Goal: Task Accomplishment & Management: Use online tool/utility

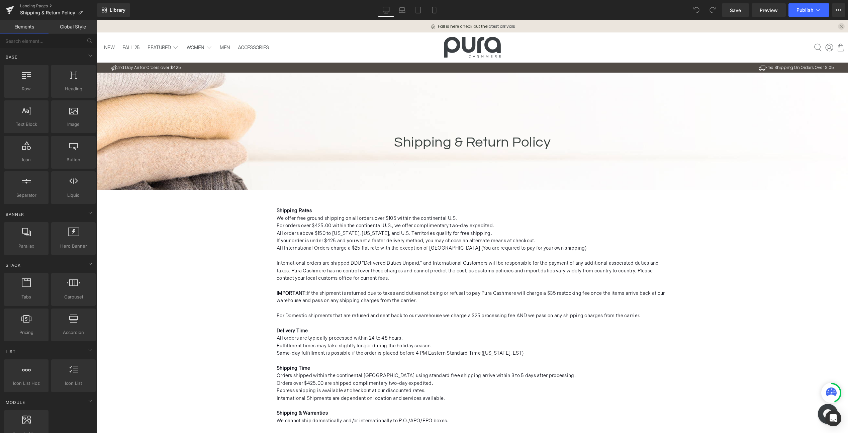
click at [404, 250] on span "All International Orders charge a $25 flat rate with the exception of [GEOGRAPH…" at bounding box center [432, 248] width 310 height 6
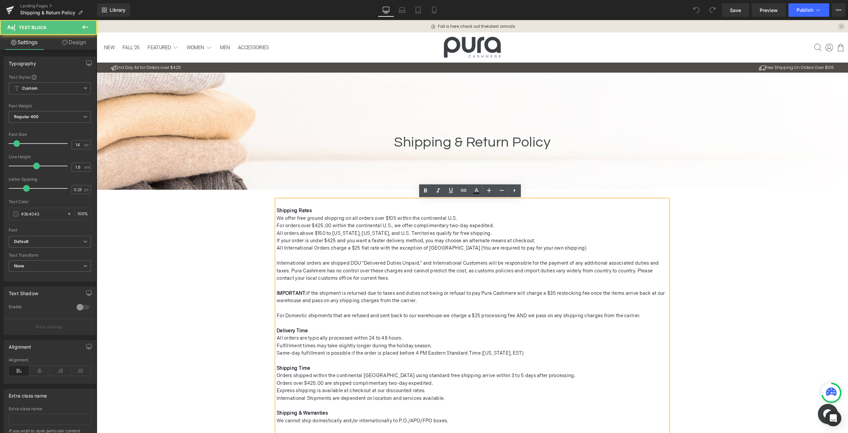
click at [309, 230] on span "All orders above $150 to [US_STATE], [US_STATE], and U.S. Territories qualify f…" at bounding box center [384, 233] width 215 height 6
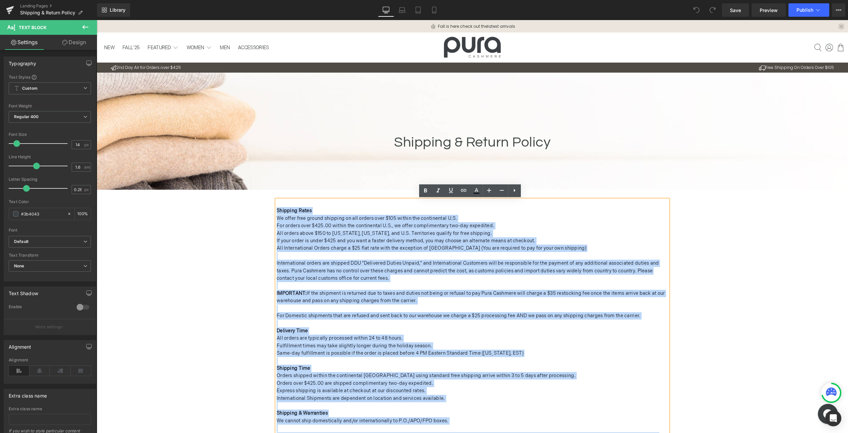
click at [295, 217] on span "We offer free ground shipping on all orders over $105 within the continental U.…" at bounding box center [367, 218] width 181 height 6
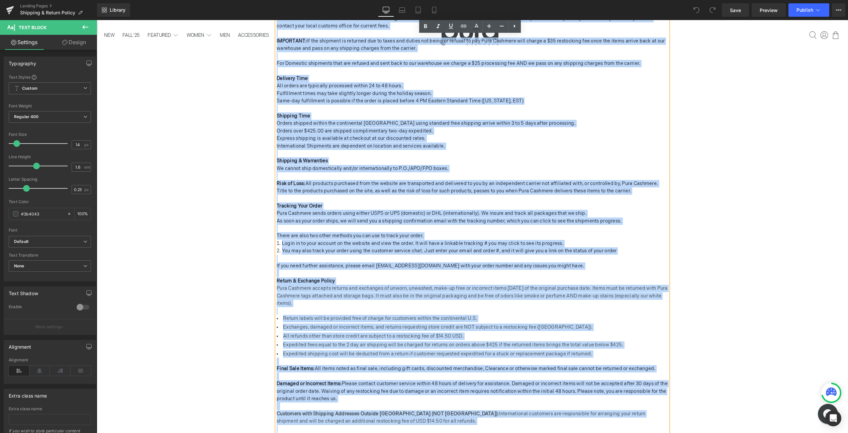
scroll to position [292, 0]
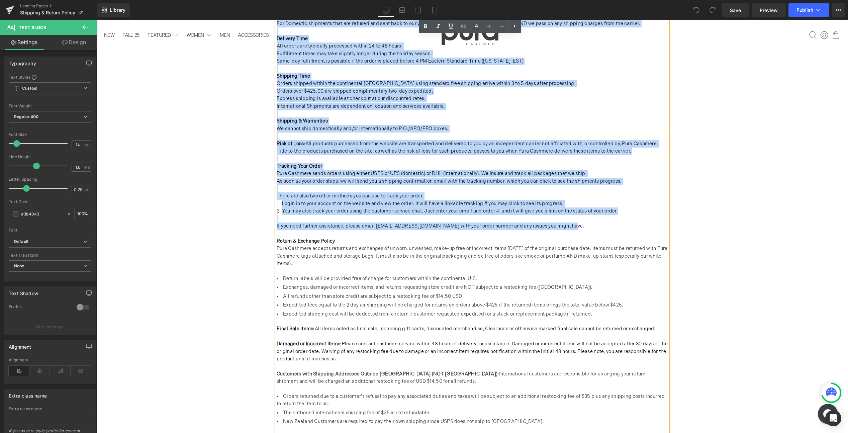
drag, startPoint x: 275, startPoint y: 211, endPoint x: 581, endPoint y: 225, distance: 306.8
click at [581, 225] on div "Shipping Rates We offer free ground shipping on all orders over $105 within the…" at bounding box center [472, 350] width 391 height 885
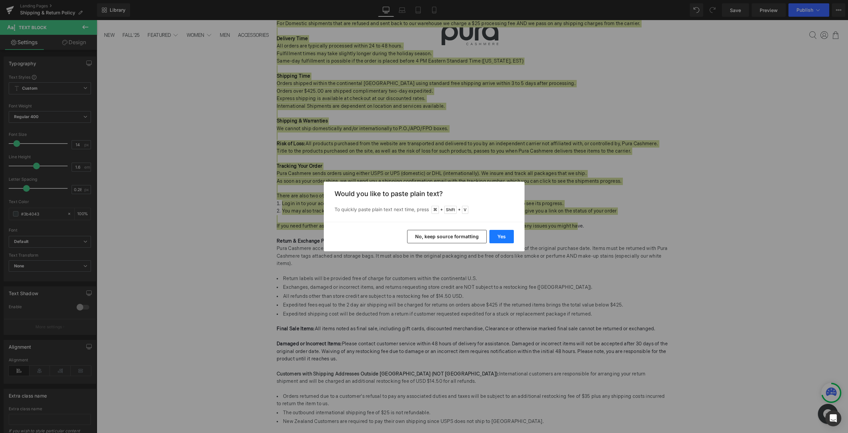
click at [502, 234] on button "Yes" at bounding box center [501, 236] width 24 height 13
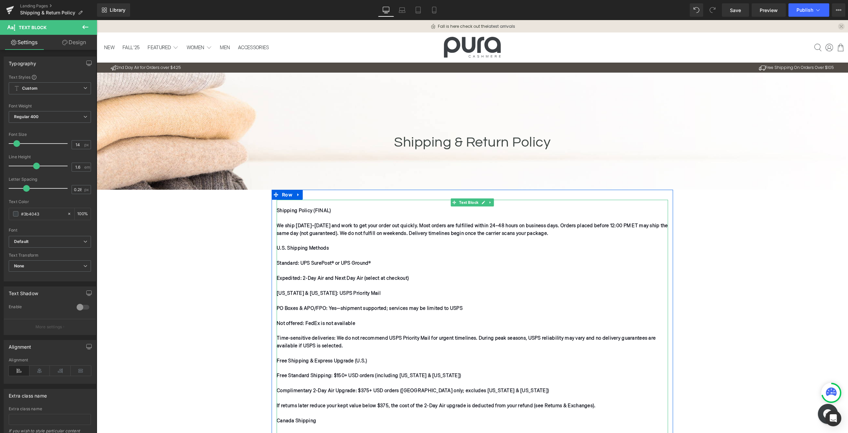
click at [361, 246] on p "U.S. Shipping Methods" at bounding box center [472, 248] width 391 height 7
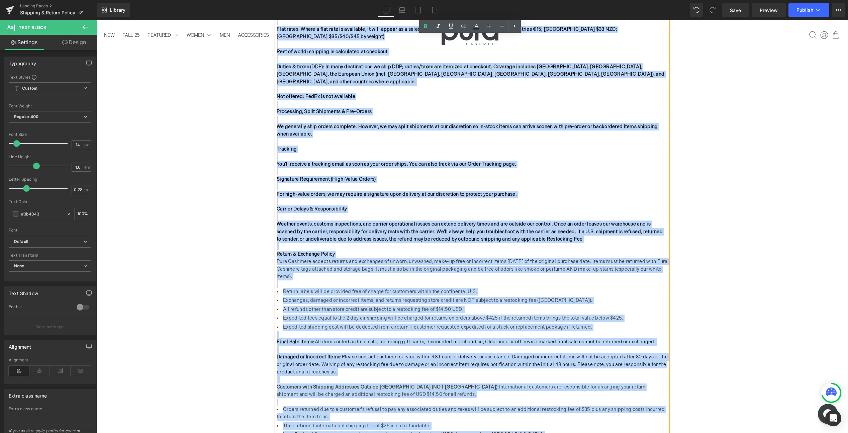
scroll to position [522, 0]
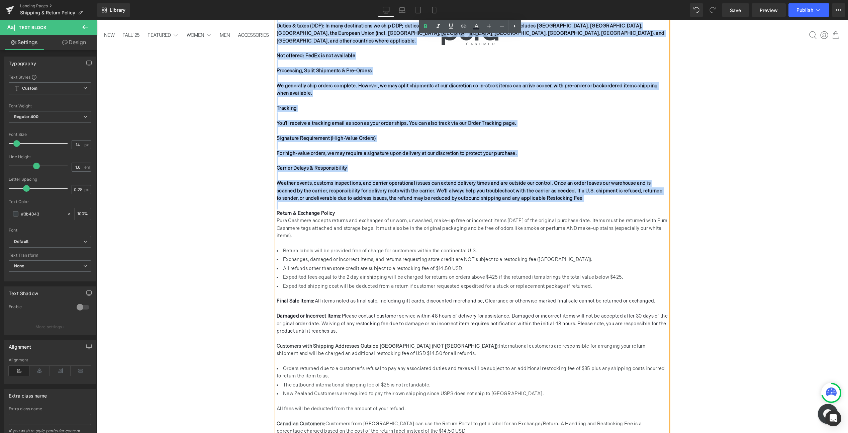
drag, startPoint x: 275, startPoint y: 210, endPoint x: 395, endPoint y: 195, distance: 121.3
click at [395, 195] on div "Shipping Policy (FINAL) We ship [DATE]–[DATE] and work to get your order out qu…" at bounding box center [472, 222] width 391 height 1088
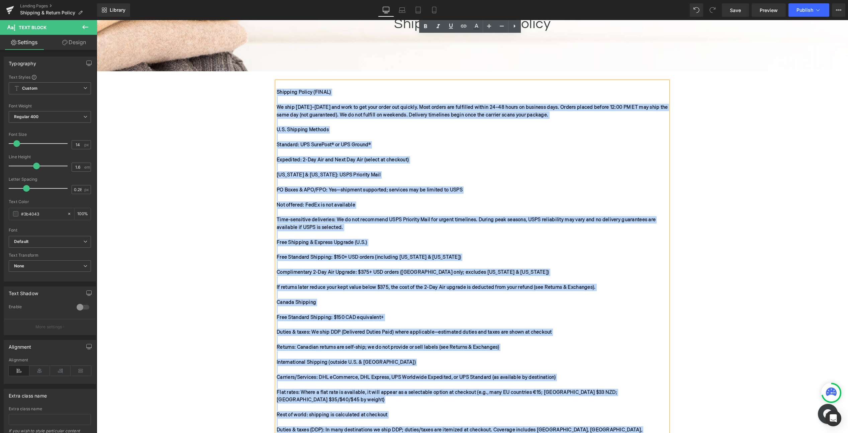
scroll to position [0, 0]
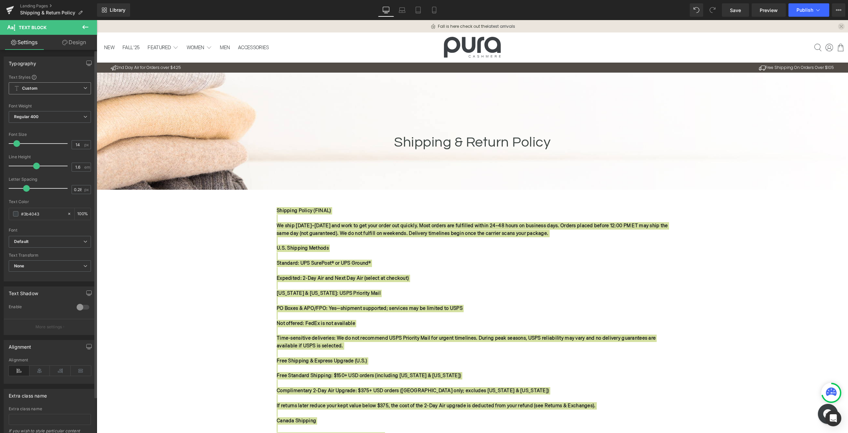
click at [52, 88] on span "Custom Setup Global Style" at bounding box center [50, 88] width 82 height 12
click at [52, 88] on span "Custom Setup Global Style" at bounding box center [49, 88] width 80 height 12
click at [45, 117] on span "Regular 400" at bounding box center [50, 117] width 82 height 12
click at [28, 159] on div "Regular 400" at bounding box center [31, 158] width 24 height 5
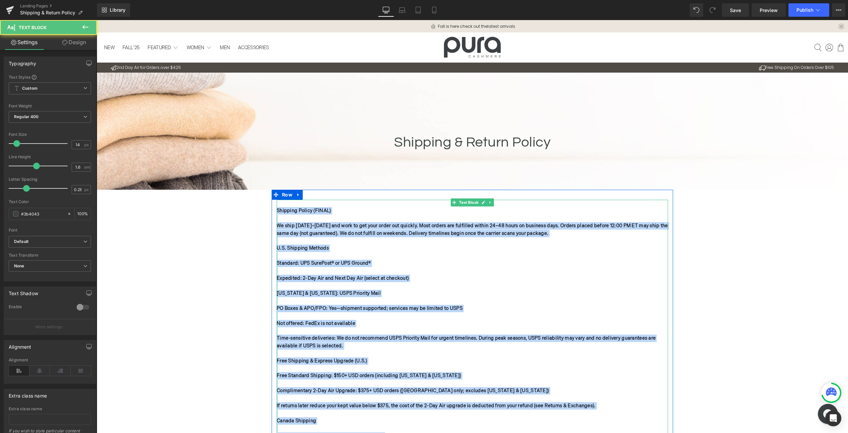
click at [321, 265] on b "Standard: UPS SurePost® or UPS Ground®" at bounding box center [324, 263] width 94 height 6
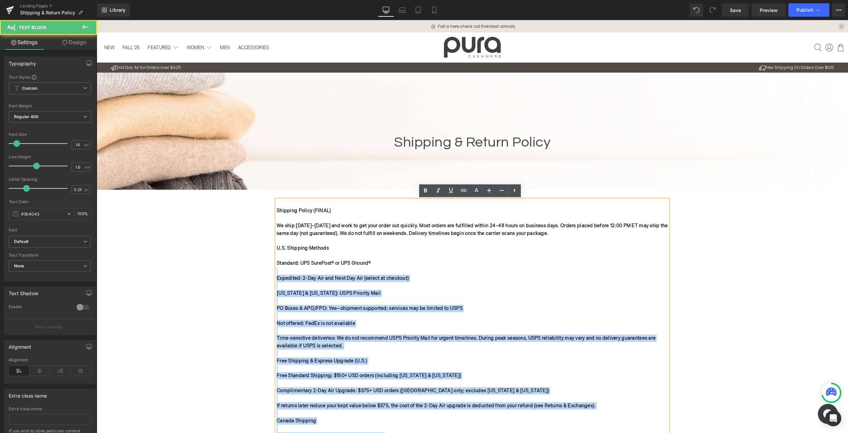
drag, startPoint x: 273, startPoint y: 247, endPoint x: 330, endPoint y: 268, distance: 60.3
click at [333, 288] on p at bounding box center [472, 285] width 391 height 7
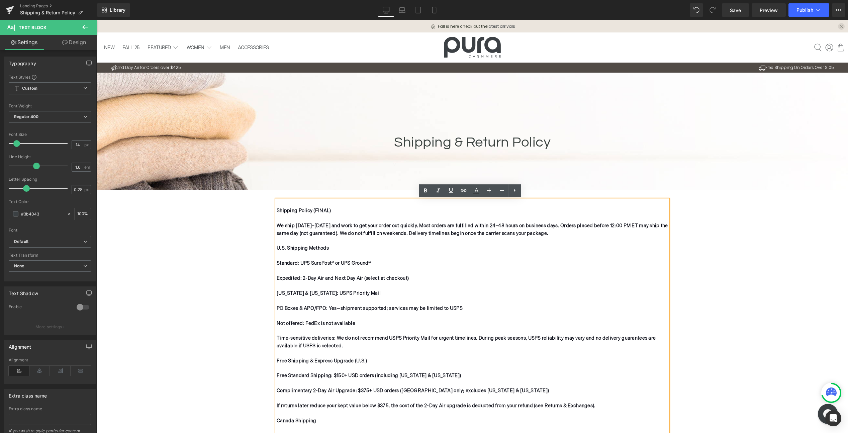
click at [356, 292] on p "[US_STATE] & [US_STATE]: USPS Priority Mail" at bounding box center [472, 293] width 391 height 7
drag, startPoint x: 359, startPoint y: 293, endPoint x: 277, endPoint y: 262, distance: 88.2
click at [346, 253] on p at bounding box center [472, 255] width 391 height 7
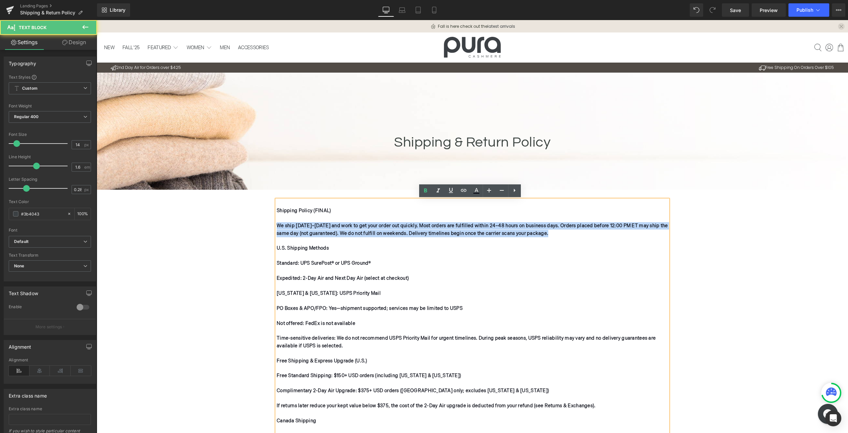
drag, startPoint x: 275, startPoint y: 226, endPoint x: 357, endPoint y: 239, distance: 82.6
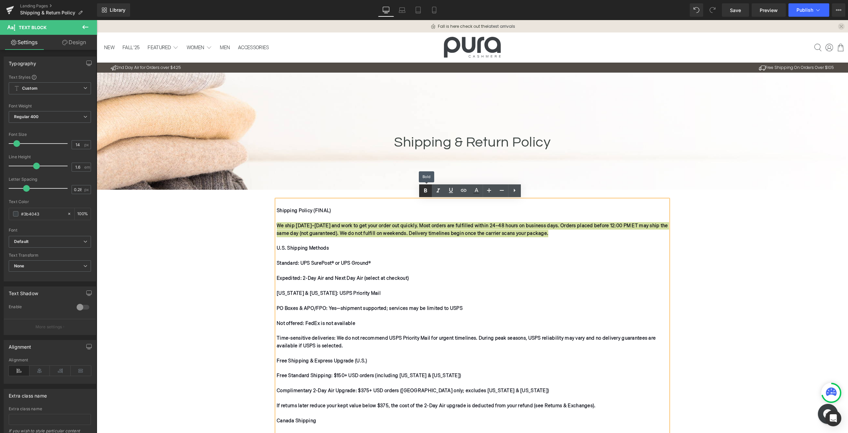
click at [423, 191] on icon at bounding box center [426, 191] width 8 height 8
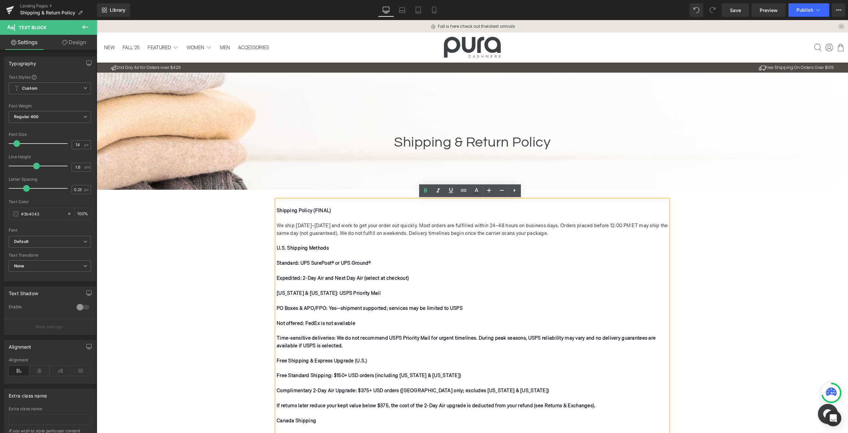
drag, startPoint x: 391, startPoint y: 238, endPoint x: 384, endPoint y: 238, distance: 7.1
click at [391, 238] on p at bounding box center [472, 240] width 391 height 7
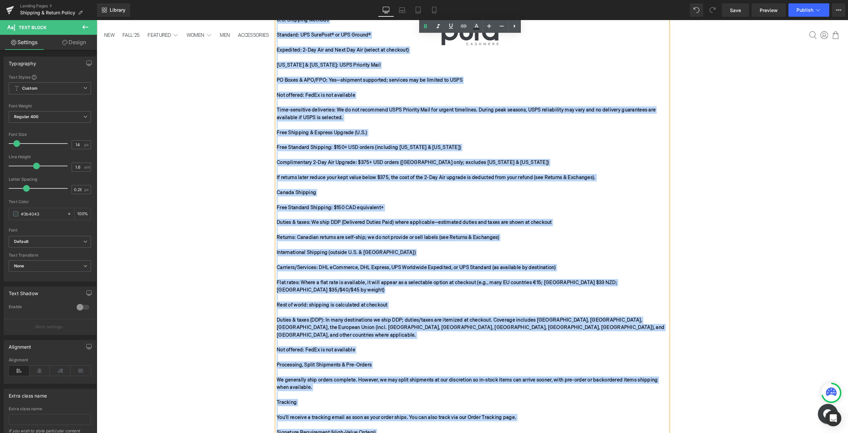
scroll to position [314, 0]
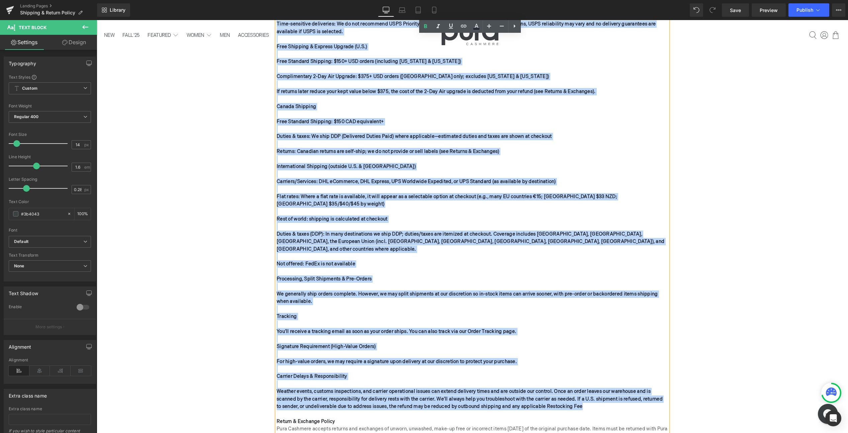
drag, startPoint x: 275, startPoint y: 210, endPoint x: 588, endPoint y: 400, distance: 366.1
click at [588, 400] on div "Shipping Policy (FINAL) We ship [DATE]–[DATE] and work to get your order out qu…" at bounding box center [472, 430] width 391 height 1088
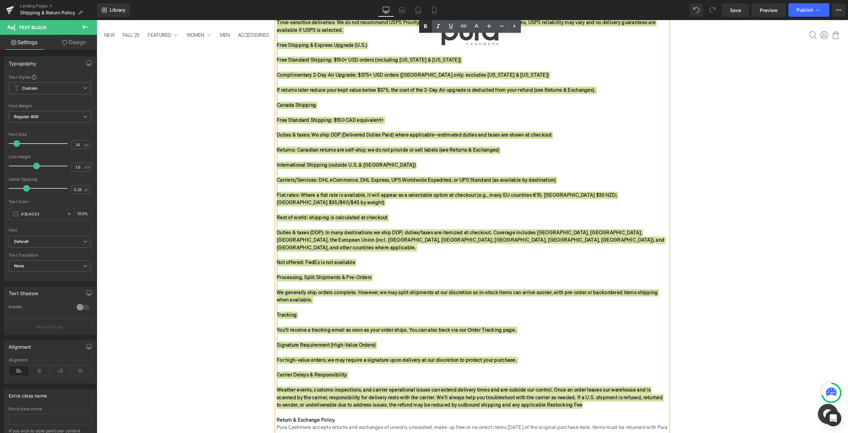
click at [427, 28] on icon at bounding box center [426, 26] width 8 height 8
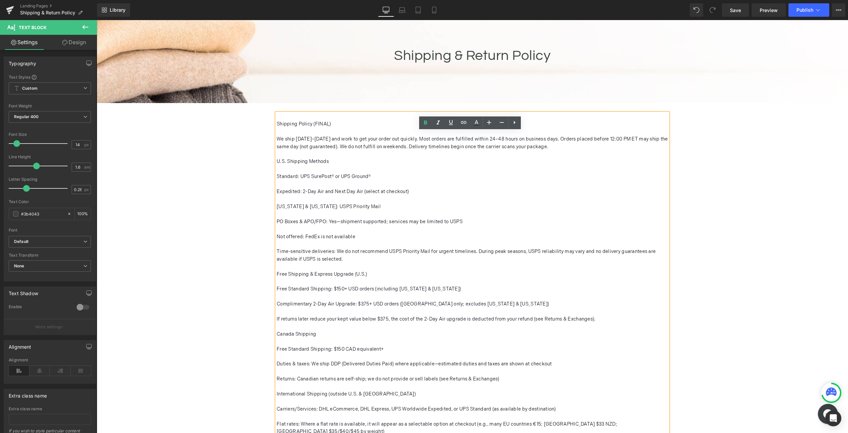
scroll to position [66, 0]
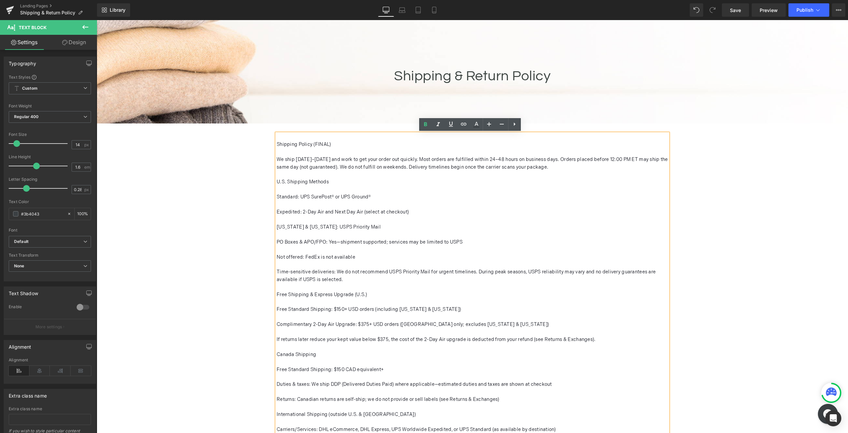
click at [334, 142] on p "Shipping Policy (FINAL)" at bounding box center [472, 144] width 391 height 7
drag, startPoint x: 332, startPoint y: 143, endPoint x: 309, endPoint y: 145, distance: 22.8
click at [309, 145] on p "Shipping Policy (FINAL)" at bounding box center [472, 144] width 391 height 7
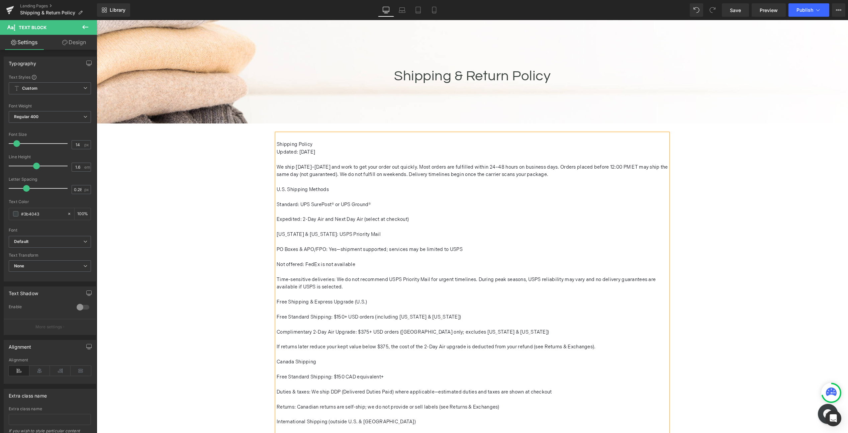
drag, startPoint x: 344, startPoint y: 152, endPoint x: 292, endPoint y: 151, distance: 52.5
click at [277, 152] on p "Updated: [DATE]" at bounding box center [472, 152] width 391 height 7
click at [436, 123] on icon at bounding box center [438, 124] width 8 height 8
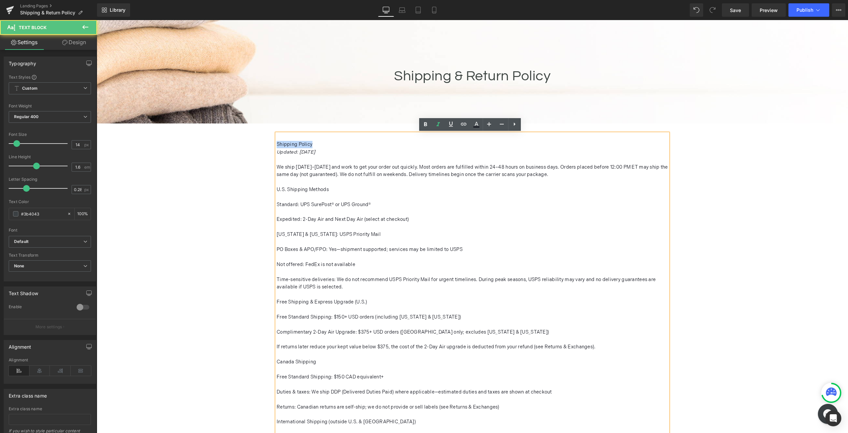
drag, startPoint x: 317, startPoint y: 143, endPoint x: 262, endPoint y: 140, distance: 55.9
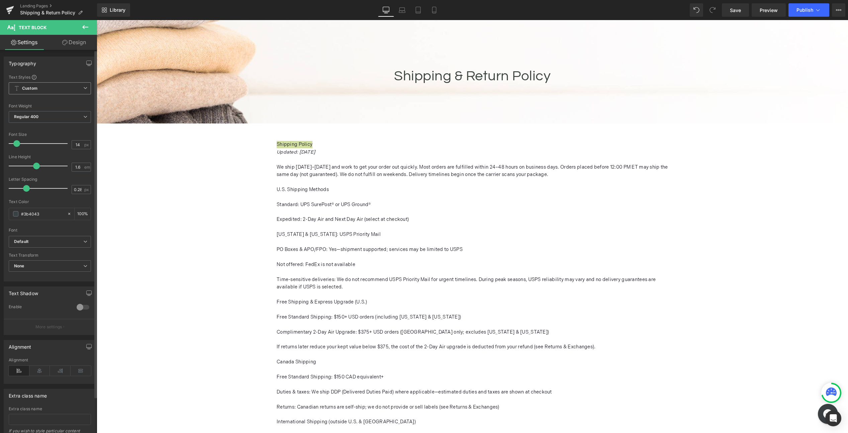
click at [78, 86] on span "Custom Setup Global Style" at bounding box center [50, 88] width 82 height 12
click at [77, 87] on span "Custom Setup Global Style" at bounding box center [49, 88] width 80 height 12
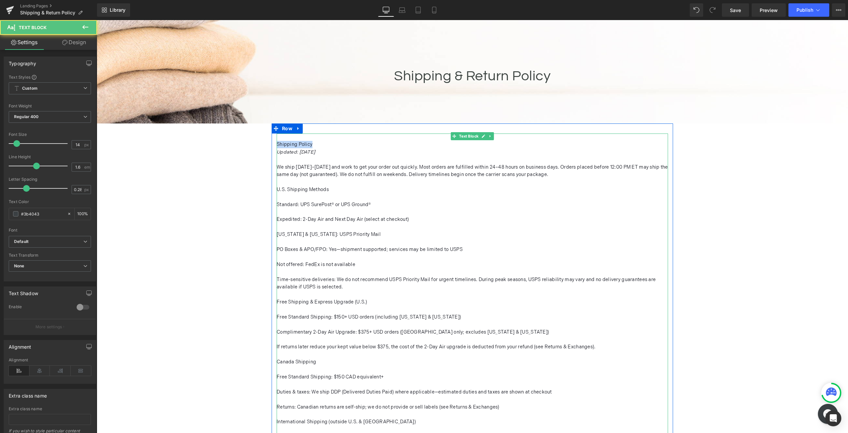
click at [306, 146] on font "Shipping Policy" at bounding box center [295, 145] width 36 height 6
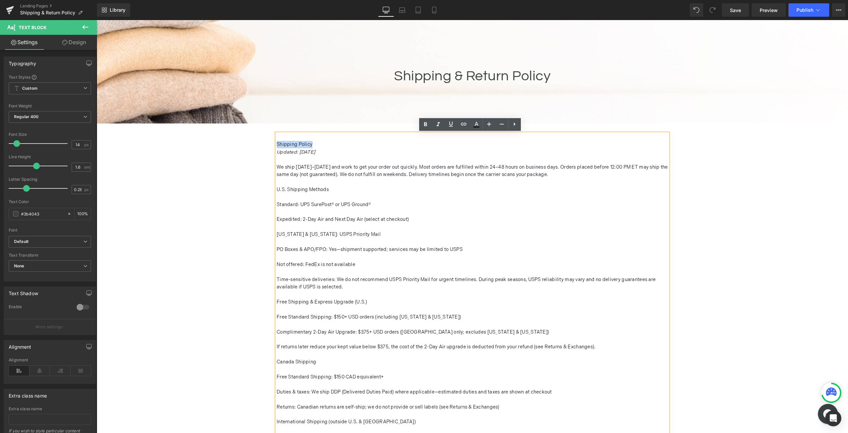
drag, startPoint x: 312, startPoint y: 144, endPoint x: 280, endPoint y: 143, distance: 32.1
click at [277, 144] on p "Shipping Policy" at bounding box center [472, 144] width 391 height 7
click at [514, 123] on icon at bounding box center [515, 124] width 8 height 8
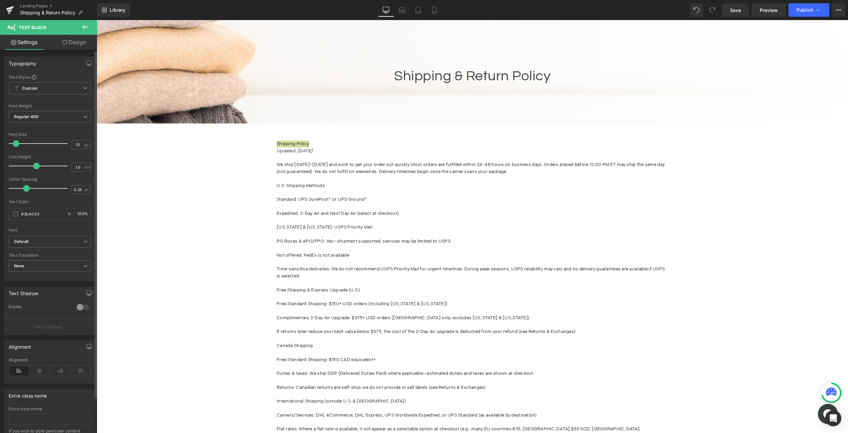
type input "14"
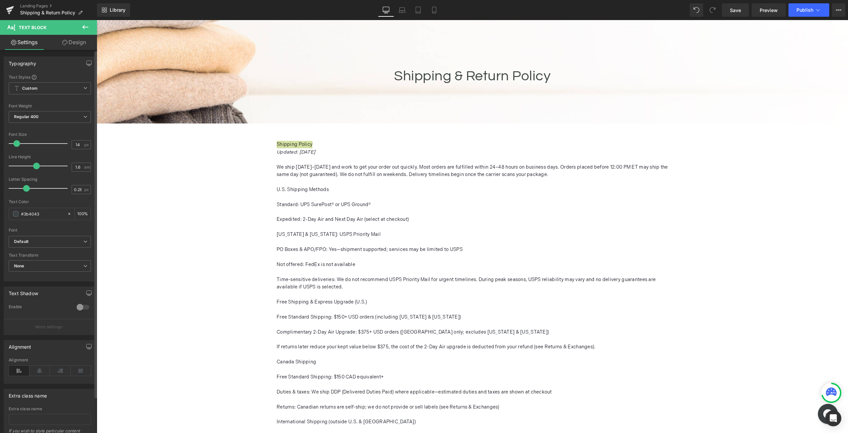
click at [19, 143] on span at bounding box center [16, 143] width 7 height 7
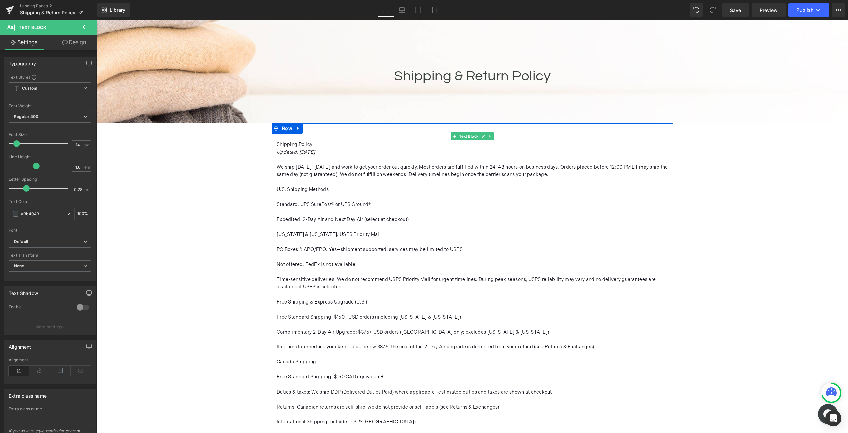
click at [295, 144] on font "Shipping Policy" at bounding box center [295, 145] width 36 height 6
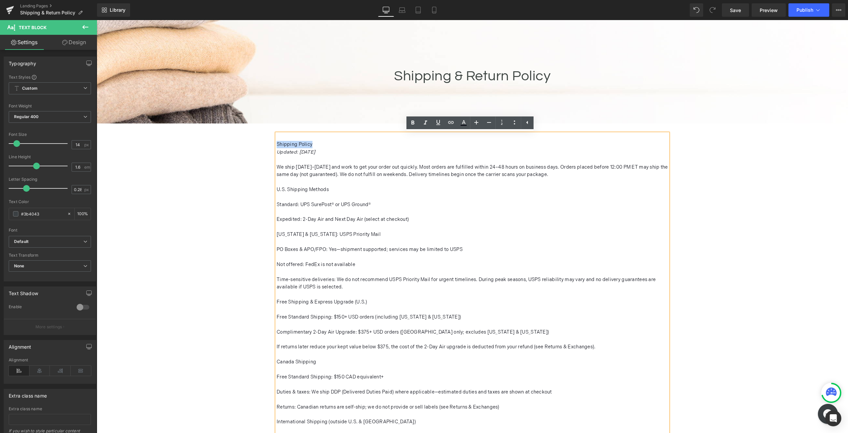
drag, startPoint x: 300, startPoint y: 146, endPoint x: 275, endPoint y: 146, distance: 24.8
click at [277, 146] on p "Shipping Policy" at bounding box center [472, 144] width 391 height 7
click at [411, 122] on icon at bounding box center [413, 123] width 8 height 8
click at [332, 169] on font "We ship [DATE]–[DATE] and work to get your order out quickly. Most orders are f…" at bounding box center [472, 170] width 391 height 13
drag, startPoint x: 274, startPoint y: 189, endPoint x: 326, endPoint y: 189, distance: 51.9
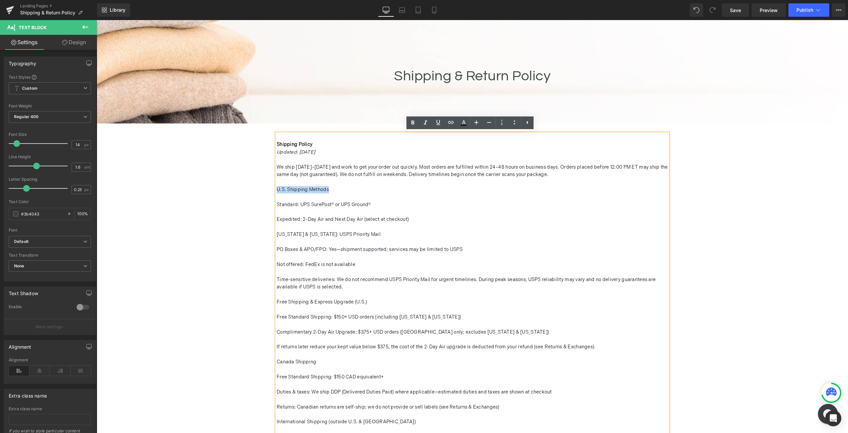
click at [326, 189] on p "U.S. Shipping Methods" at bounding box center [472, 189] width 391 height 7
click at [414, 123] on icon at bounding box center [412, 122] width 3 height 4
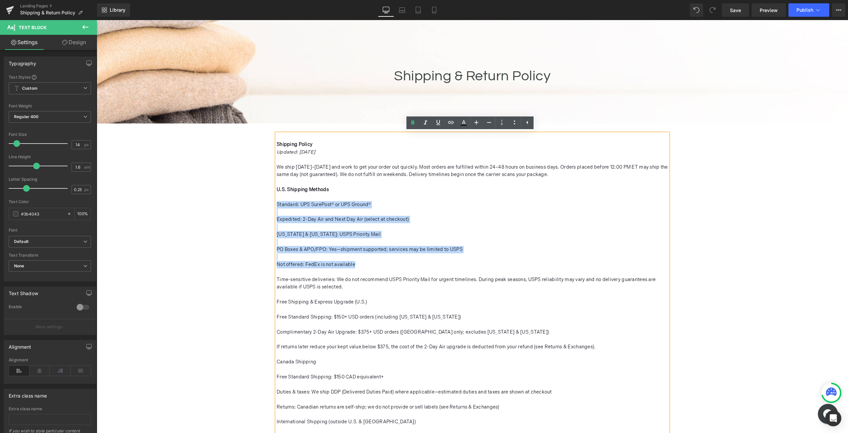
drag, startPoint x: 275, startPoint y: 203, endPoint x: 398, endPoint y: 263, distance: 137.1
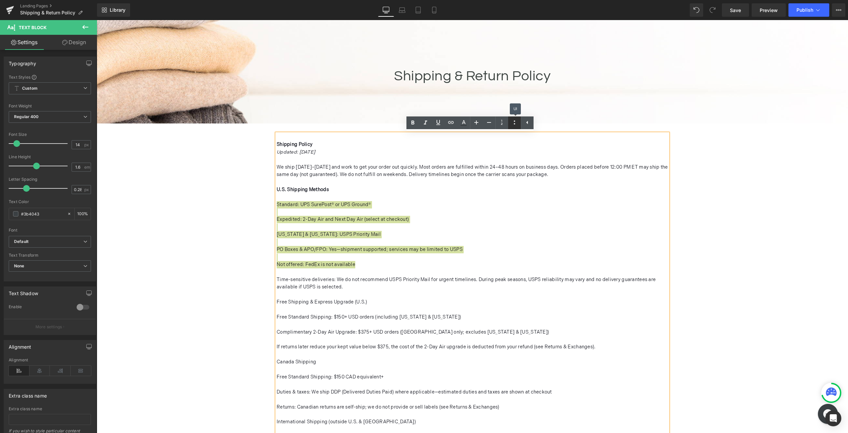
click at [511, 122] on icon at bounding box center [515, 122] width 8 height 8
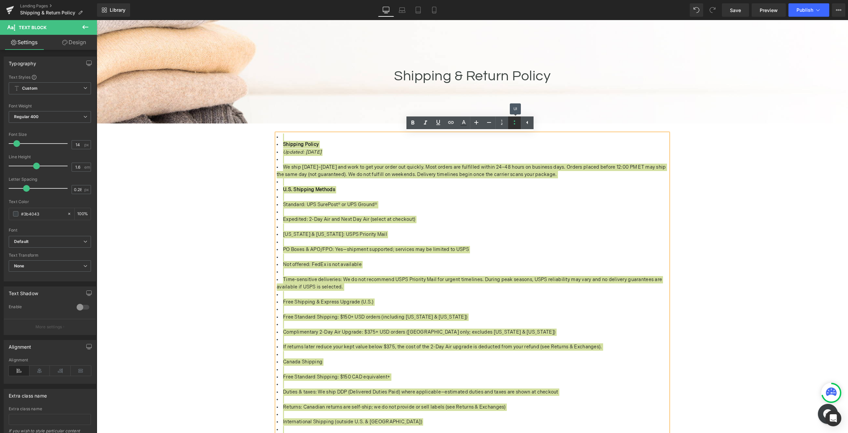
click at [511, 122] on icon at bounding box center [515, 122] width 8 height 8
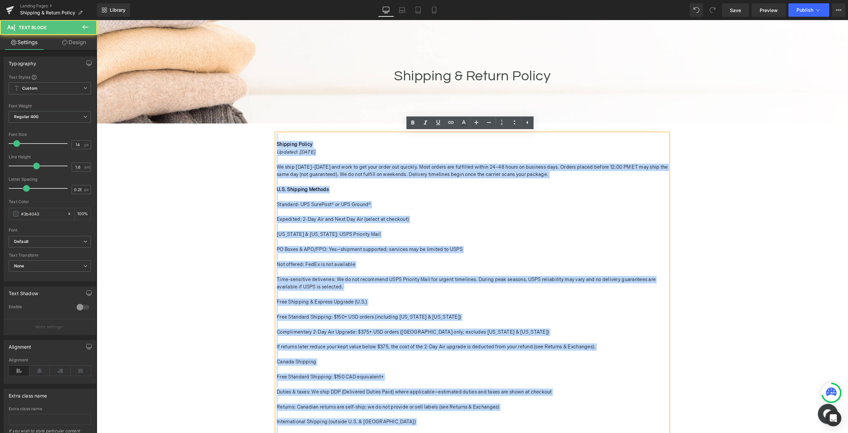
click at [288, 238] on p "Shipping Policy Updated: [DATE] We ship [DATE]–[DATE] and work to get your orde…" at bounding box center [472, 421] width 391 height 577
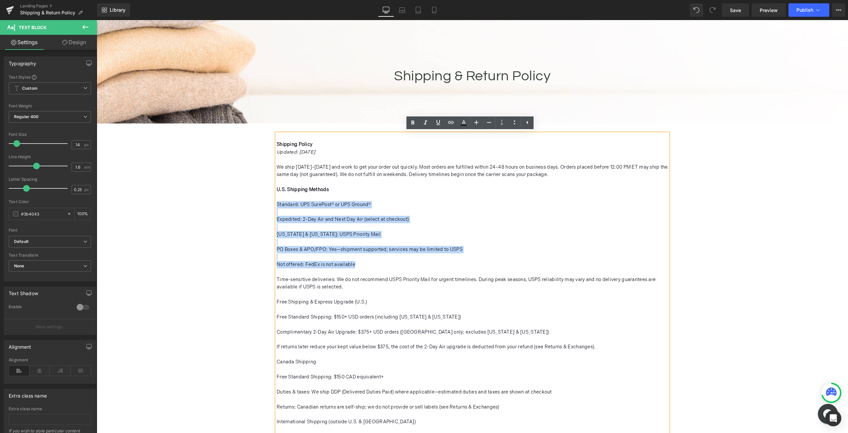
drag, startPoint x: 275, startPoint y: 206, endPoint x: 366, endPoint y: 262, distance: 106.8
click at [366, 262] on p "Shipping Policy Updated: [DATE] We ship [DATE]–[DATE] and work to get your orde…" at bounding box center [472, 421] width 391 height 577
click at [316, 219] on span "Expedited: 2-Day Air and Next Day Air (select at checkout)" at bounding box center [343, 219] width 132 height 6
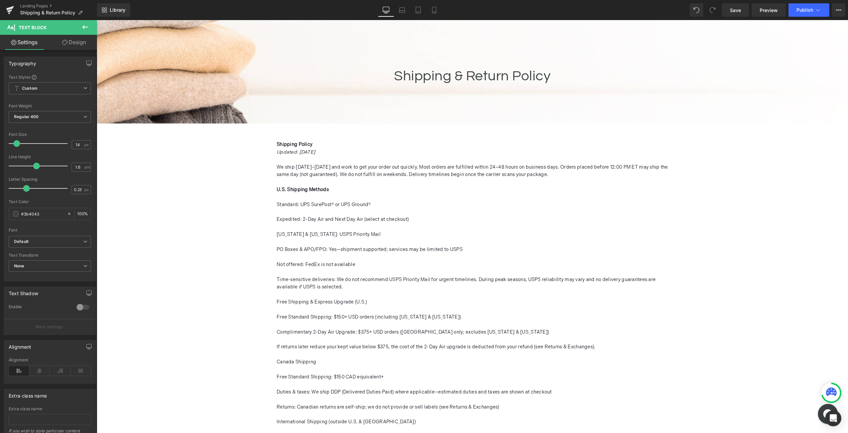
click at [80, 25] on button at bounding box center [85, 27] width 23 height 15
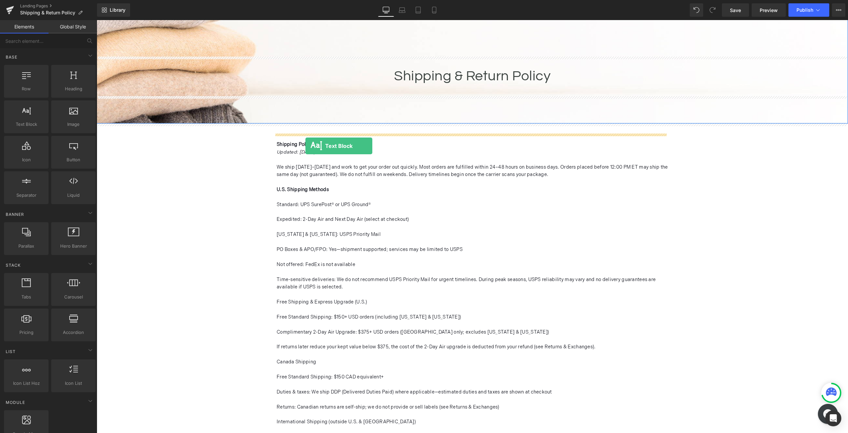
drag, startPoint x: 123, startPoint y: 141, endPoint x: 305, endPoint y: 146, distance: 182.4
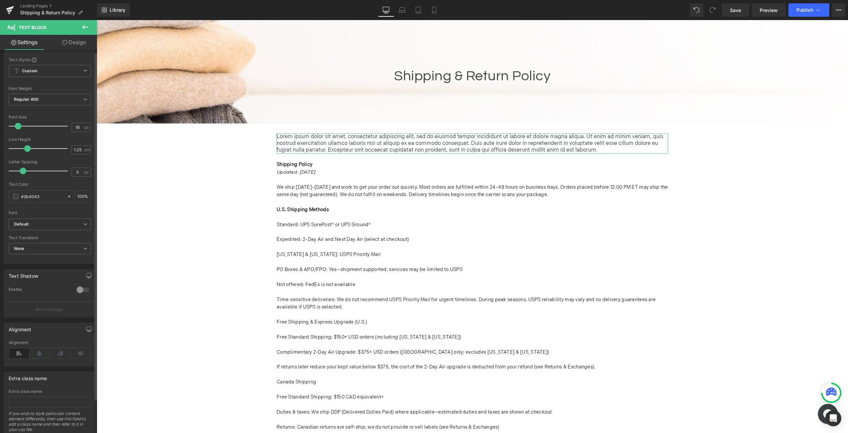
scroll to position [0, 0]
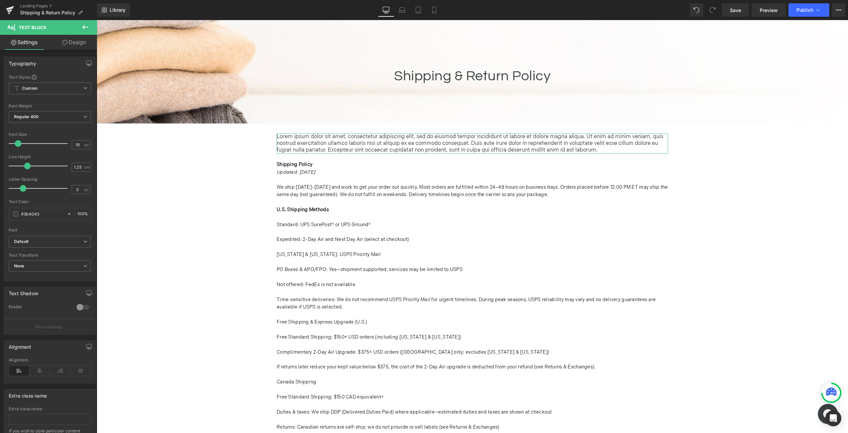
click at [70, 45] on link "Design" at bounding box center [74, 42] width 49 height 15
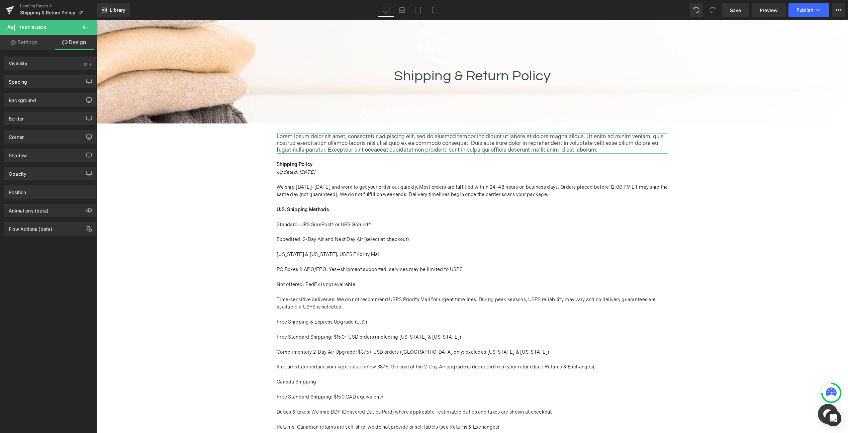
click at [16, 39] on link "Settings" at bounding box center [24, 42] width 49 height 15
type input "100"
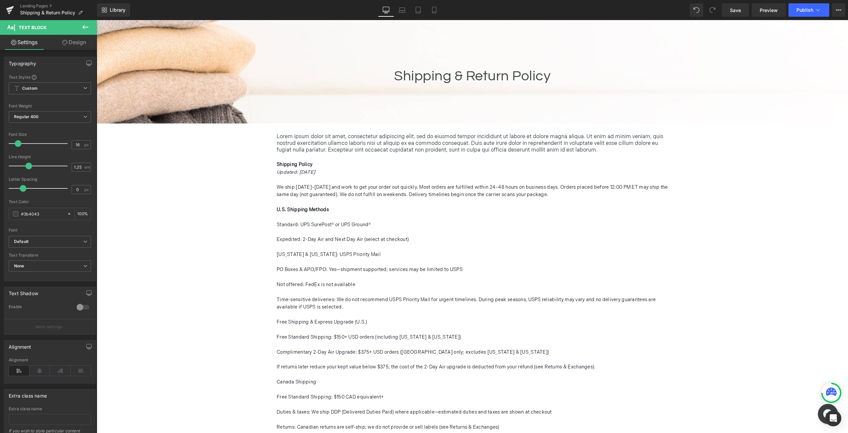
click at [82, 25] on icon at bounding box center [85, 27] width 8 height 8
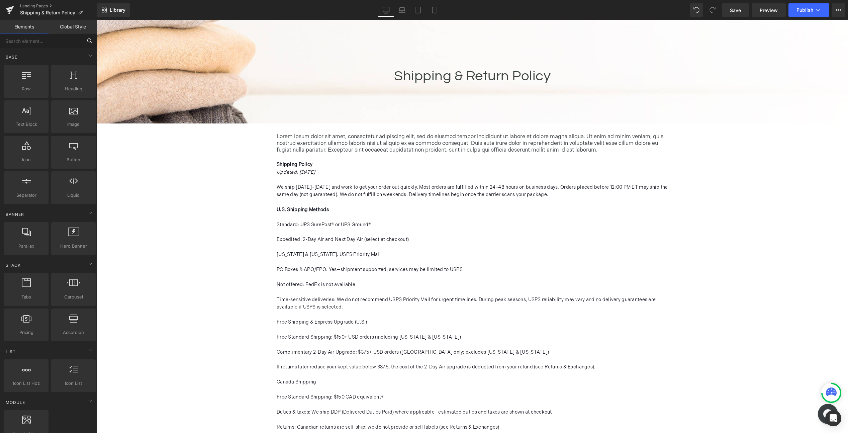
click at [60, 45] on input "text" at bounding box center [41, 40] width 82 height 15
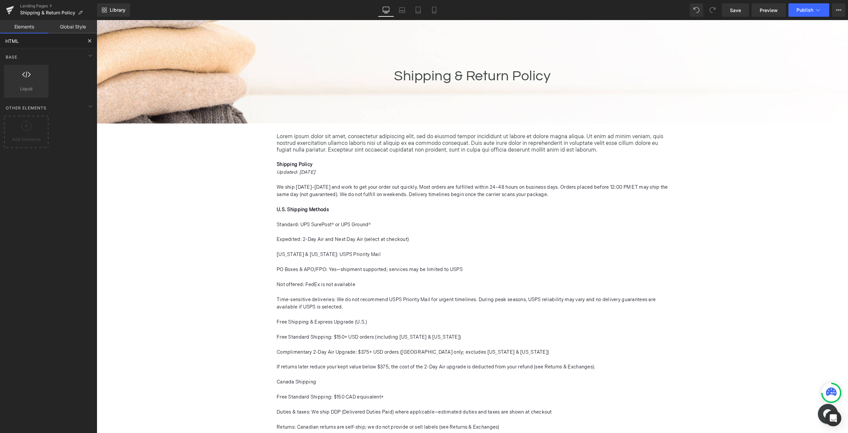
type input "HTML"
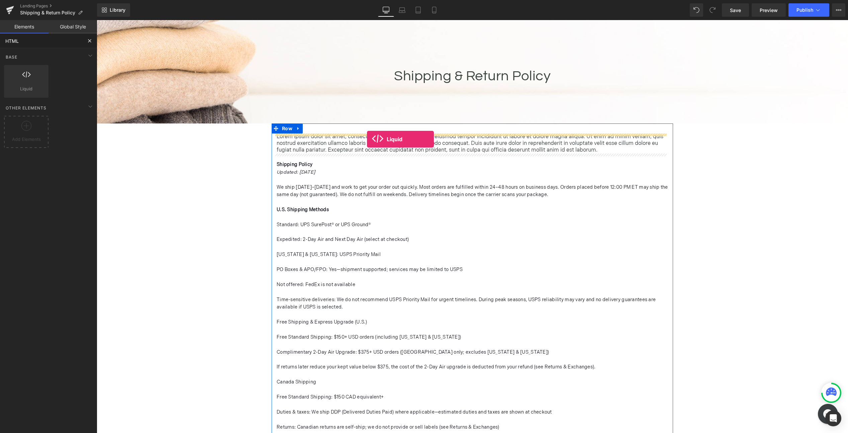
drag, startPoint x: 117, startPoint y: 105, endPoint x: 367, endPoint y: 139, distance: 252.6
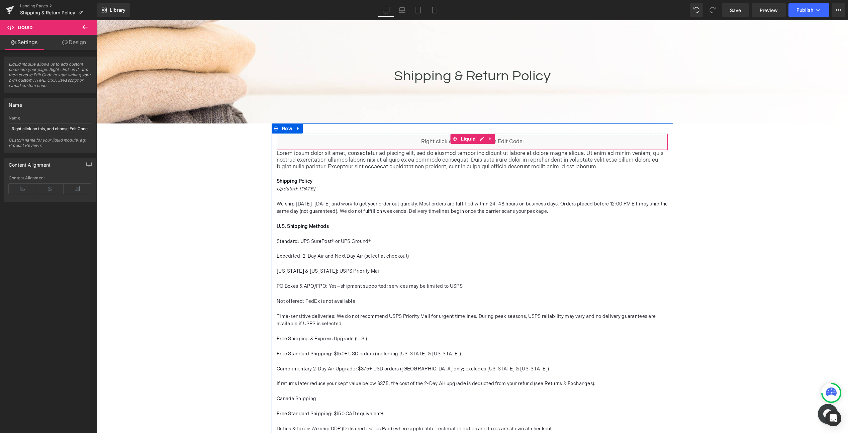
click at [415, 141] on div "Liquid" at bounding box center [472, 141] width 391 height 17
click at [428, 141] on div "Liquid" at bounding box center [472, 141] width 391 height 17
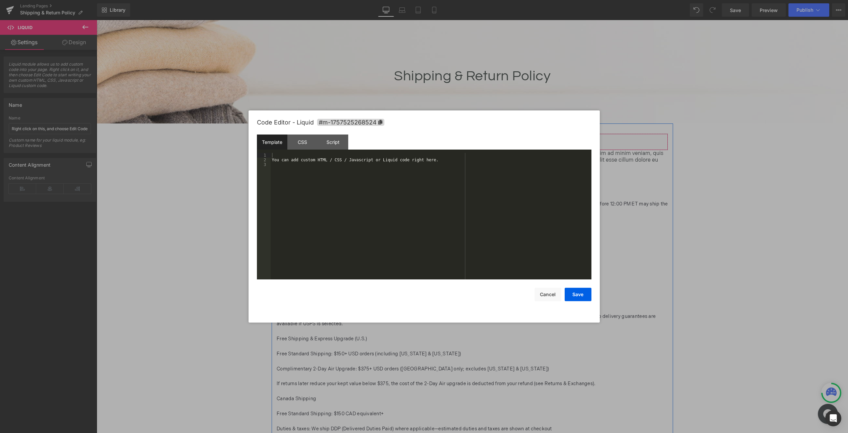
click at [480, 142] on div "Liquid" at bounding box center [472, 141] width 391 height 17
drag, startPoint x: 445, startPoint y: 160, endPoint x: 278, endPoint y: 155, distance: 166.7
click at [278, 155] on div "You can add custom HTML / CSS / Javascript or Liquid code right here." at bounding box center [431, 221] width 321 height 136
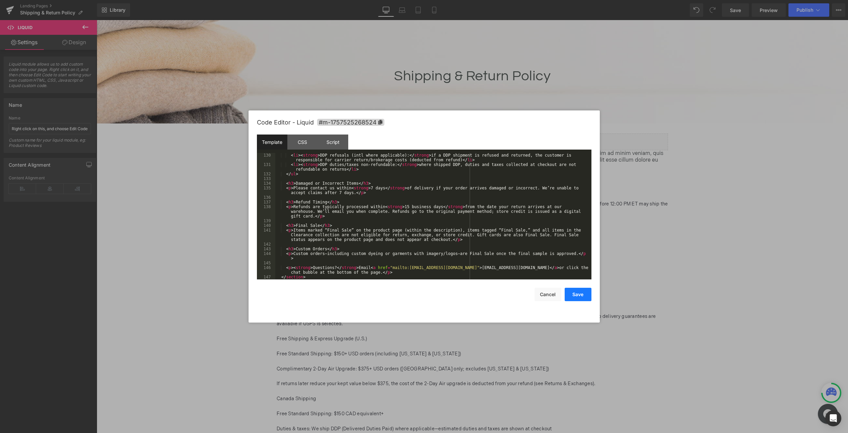
click at [577, 296] on button "Save" at bounding box center [578, 294] width 27 height 13
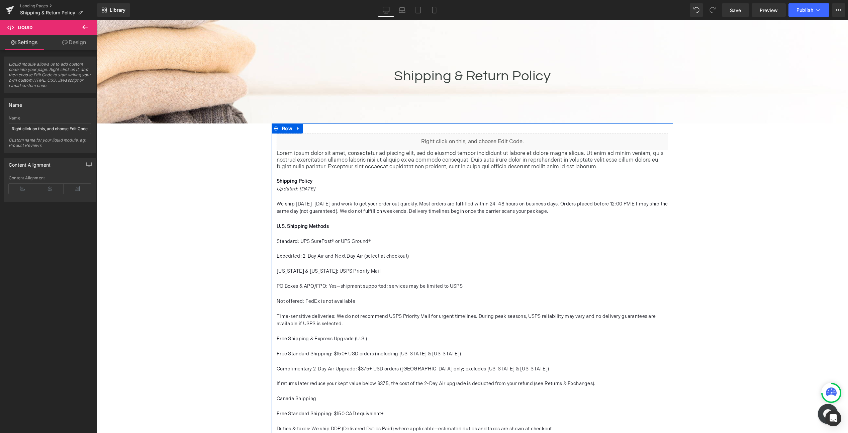
click at [478, 139] on div "Liquid" at bounding box center [472, 141] width 391 height 17
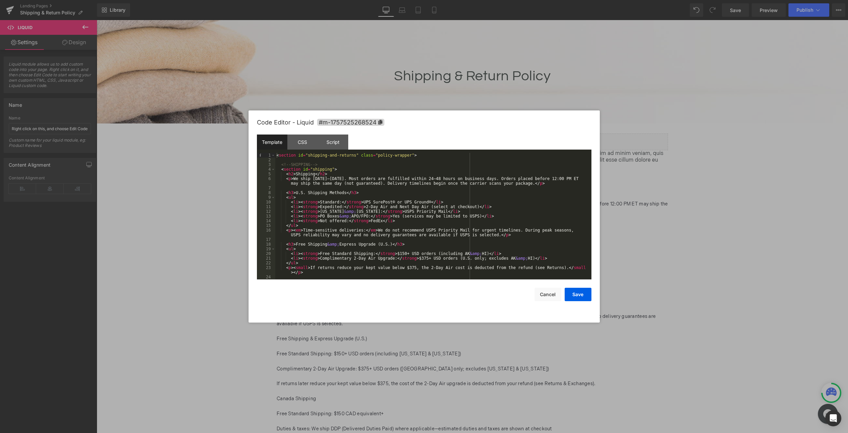
scroll to position [0, 0]
click at [581, 291] on button "Save" at bounding box center [578, 294] width 27 height 13
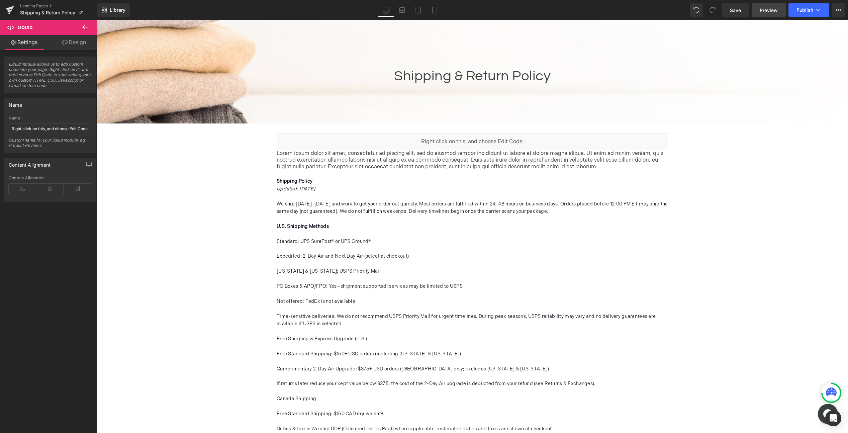
click at [768, 10] on span "Preview" at bounding box center [769, 10] width 18 height 7
click at [401, 162] on p "Lorem ipsum dolor sit amet, consectetur adipiscing elit, sed do eiusmod tempor …" at bounding box center [472, 160] width 391 height 20
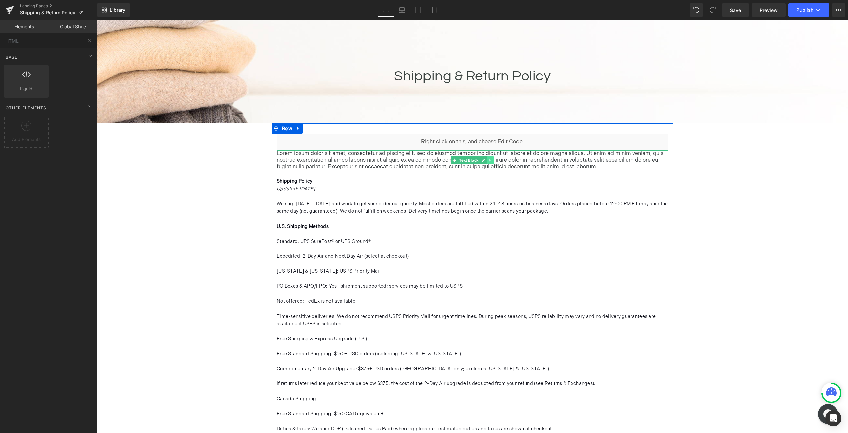
click at [490, 161] on link at bounding box center [490, 160] width 7 height 8
click at [491, 160] on icon at bounding box center [493, 160] width 5 height 5
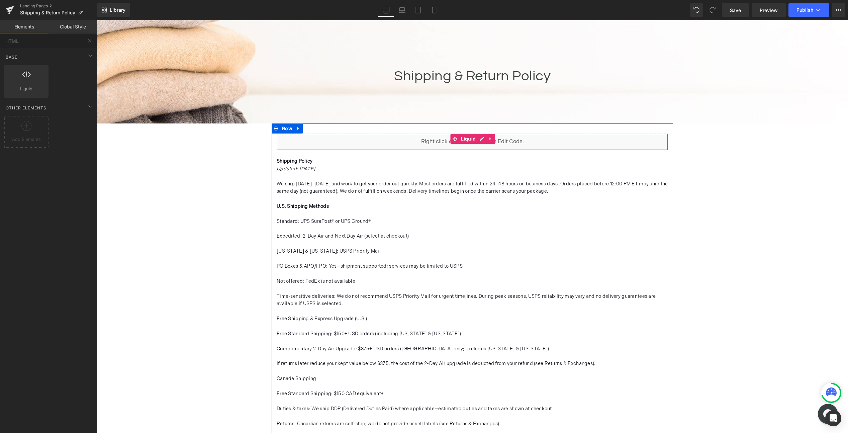
click at [454, 144] on div "Liquid" at bounding box center [472, 141] width 391 height 17
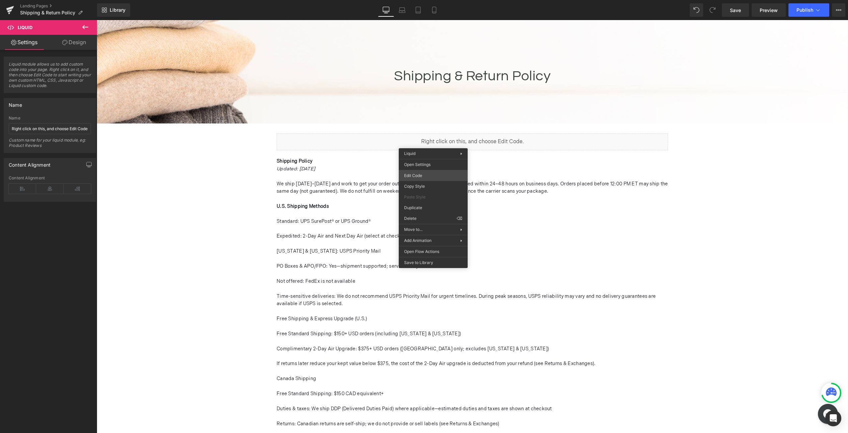
click at [422, 0] on div "Liquid You are previewing how the will restyle your page. You can not edit Elem…" at bounding box center [424, 0] width 848 height 0
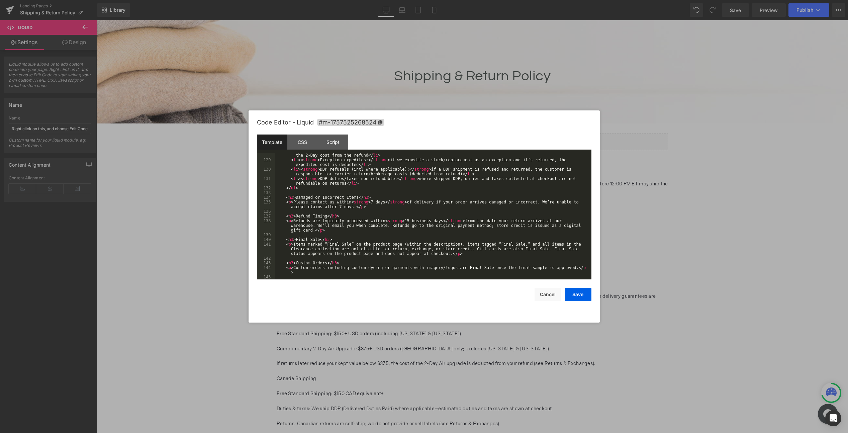
scroll to position [731, 0]
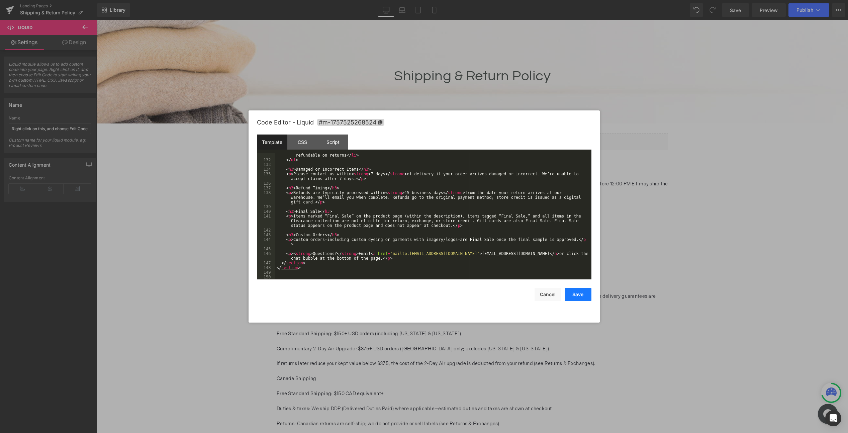
click at [580, 294] on button "Save" at bounding box center [578, 294] width 27 height 13
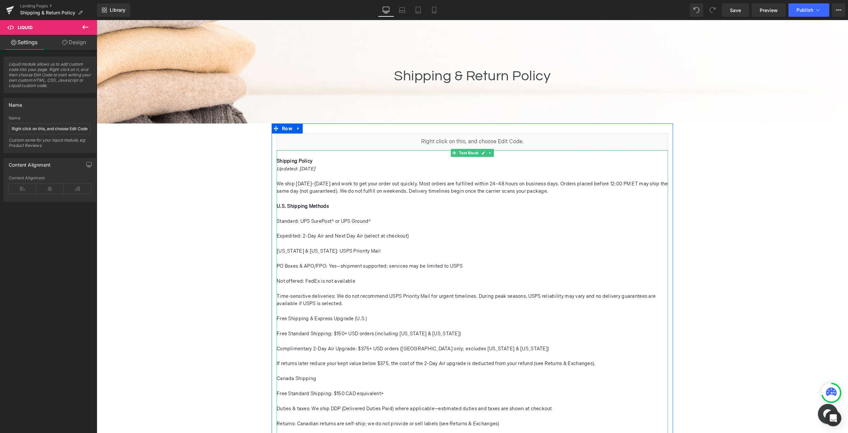
click at [505, 211] on p "Shipping Policy Updated: [DATE] We ship [DATE]–[DATE] and work to get your orde…" at bounding box center [472, 438] width 391 height 577
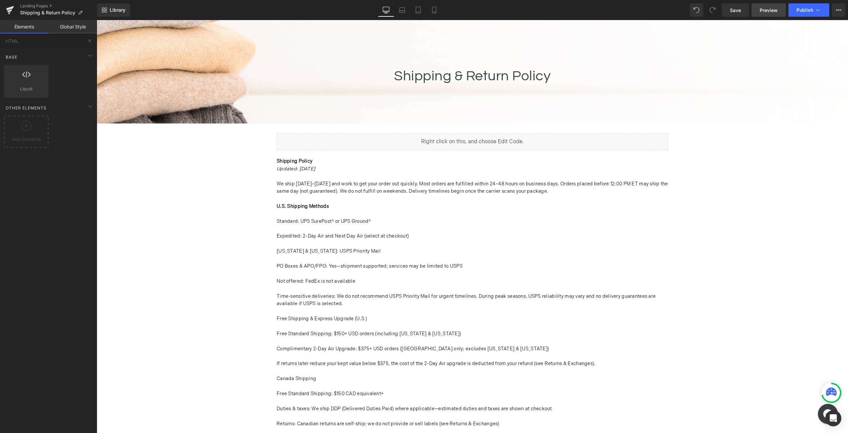
click at [763, 10] on span "Preview" at bounding box center [769, 10] width 18 height 7
click at [838, 10] on icon at bounding box center [838, 9] width 5 height 5
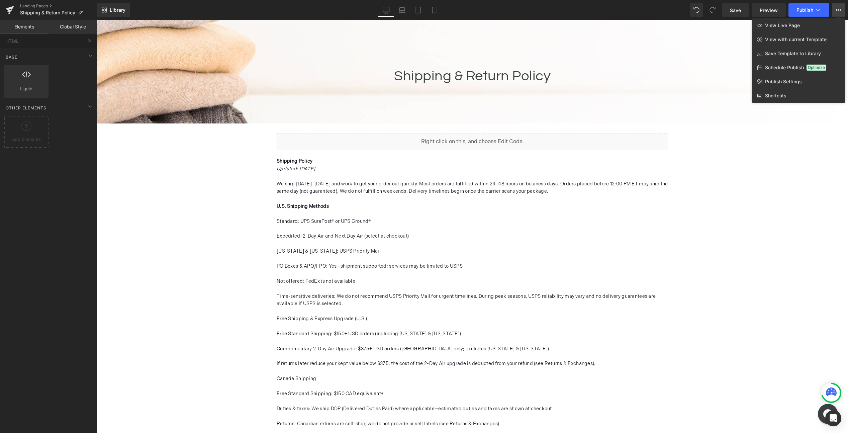
click at [838, 10] on icon at bounding box center [838, 9] width 5 height 5
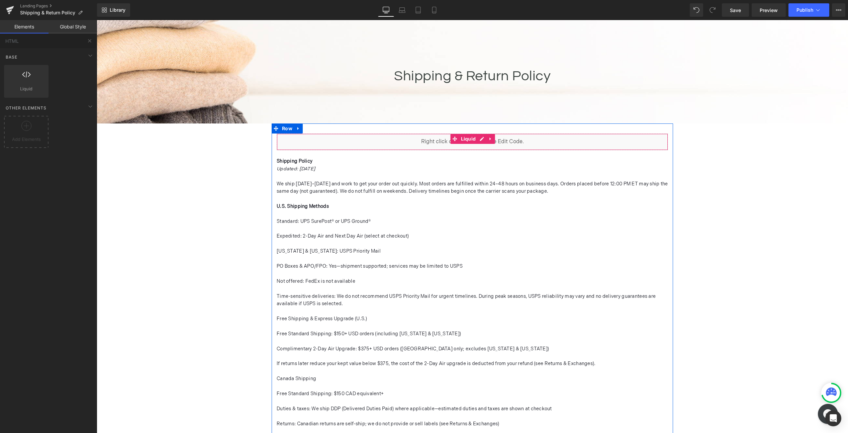
click at [415, 145] on div "Liquid" at bounding box center [472, 141] width 391 height 17
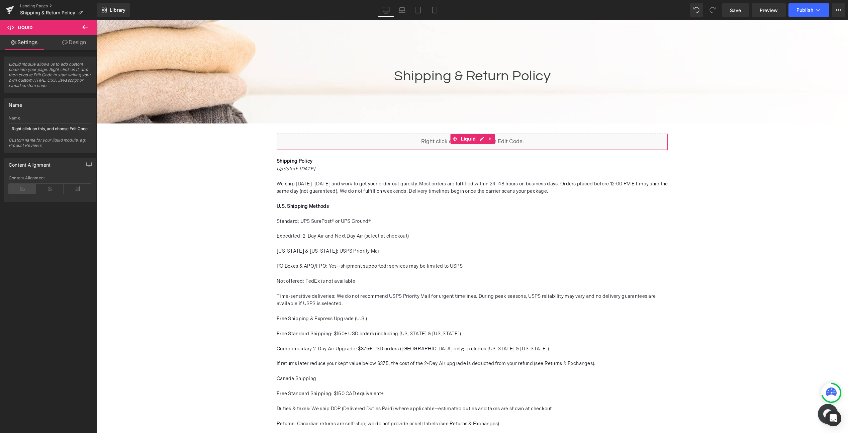
click at [25, 191] on icon at bounding box center [22, 189] width 27 height 10
click at [30, 129] on input "Right click on this, and choose Edit Code." at bounding box center [50, 128] width 82 height 11
click at [24, 144] on div "Custom name for your liquid module, eg: Product Reviews" at bounding box center [50, 144] width 82 height 15
click at [29, 128] on input "Right click on this, and choose Edit Code." at bounding box center [50, 128] width 82 height 11
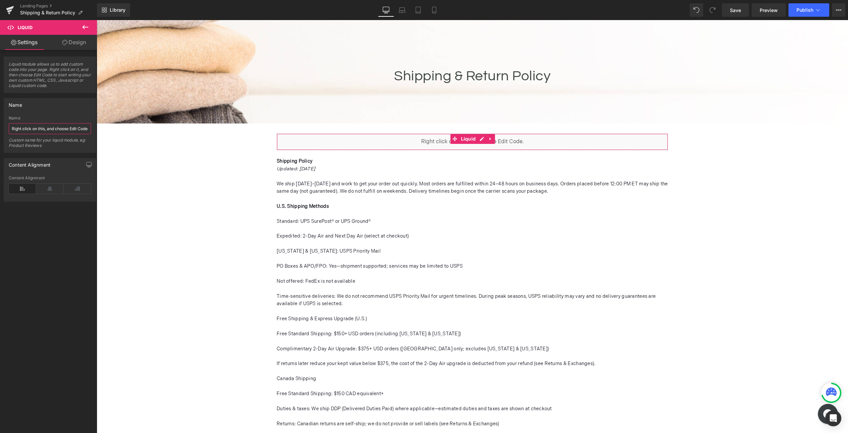
click at [29, 128] on input "Right click on this, and choose Edit Code." at bounding box center [50, 128] width 82 height 11
type input "Policy HTML"
click at [61, 153] on div "Content Alignment Left Center Right Content Alignment" at bounding box center [50, 177] width 100 height 49
click at [86, 164] on icon "button" at bounding box center [88, 164] width 5 height 5
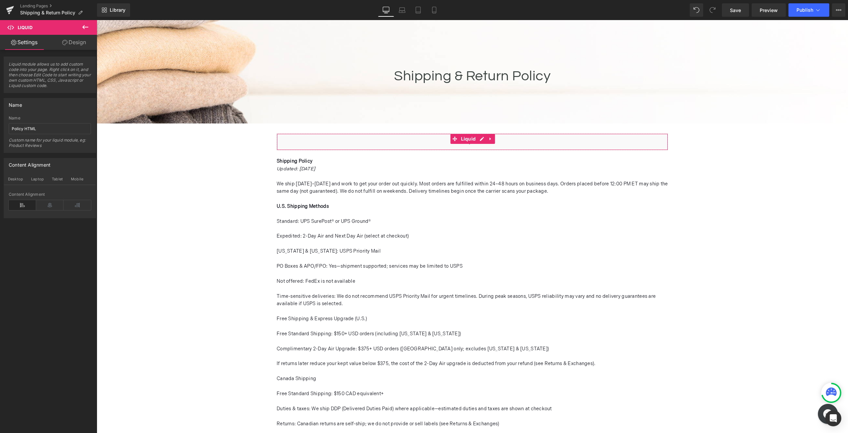
click at [74, 42] on link "Design" at bounding box center [74, 42] width 49 height 15
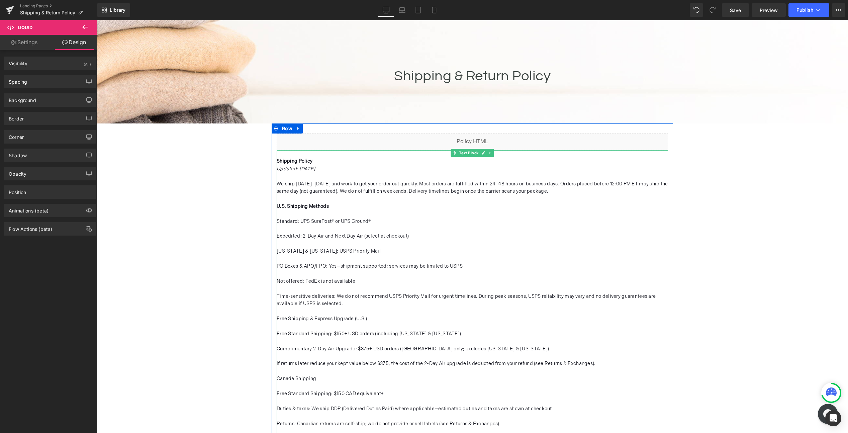
click at [504, 214] on p "Shipping Policy Updated: [DATE] We ship [DATE]–[DATE] and work to get your orde…" at bounding box center [472, 438] width 391 height 577
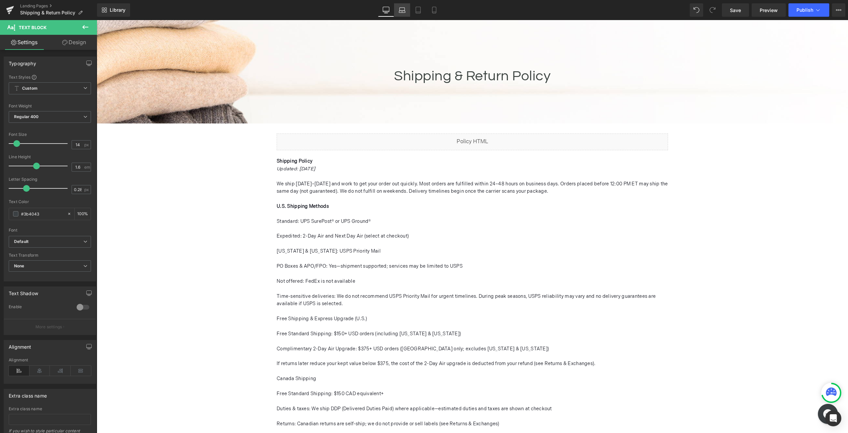
click at [402, 11] on icon at bounding box center [402, 12] width 6 height 2
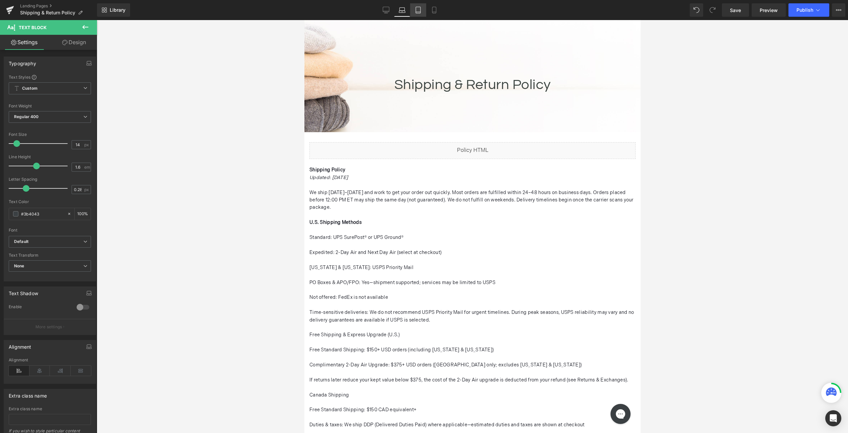
click at [418, 10] on icon at bounding box center [418, 10] width 7 height 7
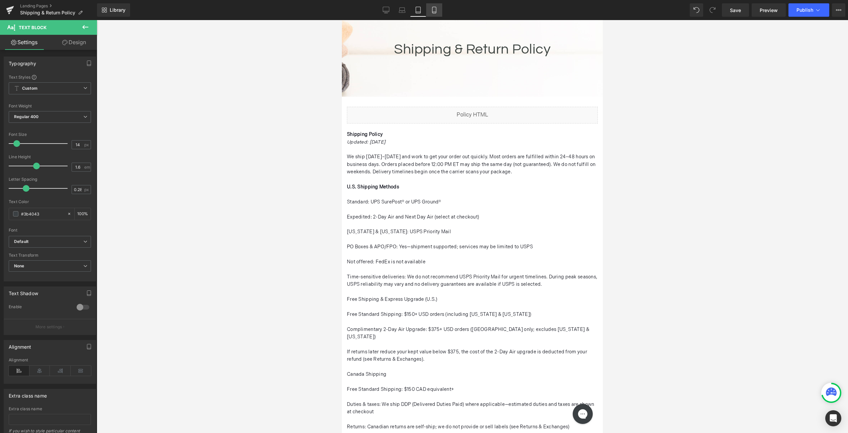
click at [432, 10] on icon at bounding box center [434, 10] width 7 height 7
type input "100"
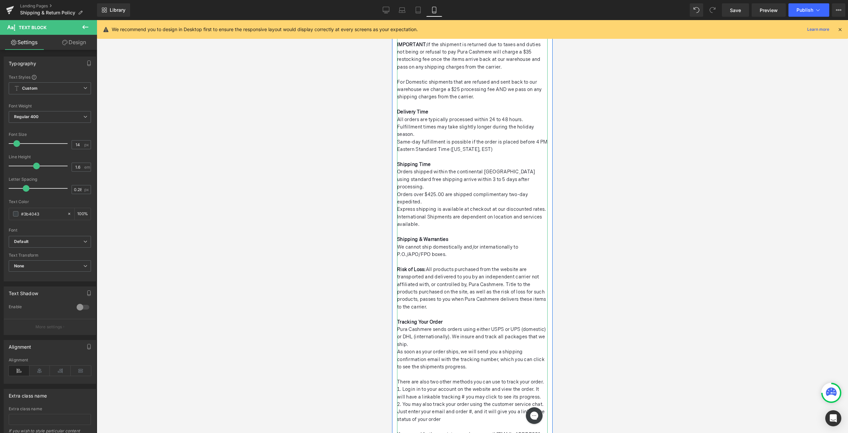
scroll to position [0, 0]
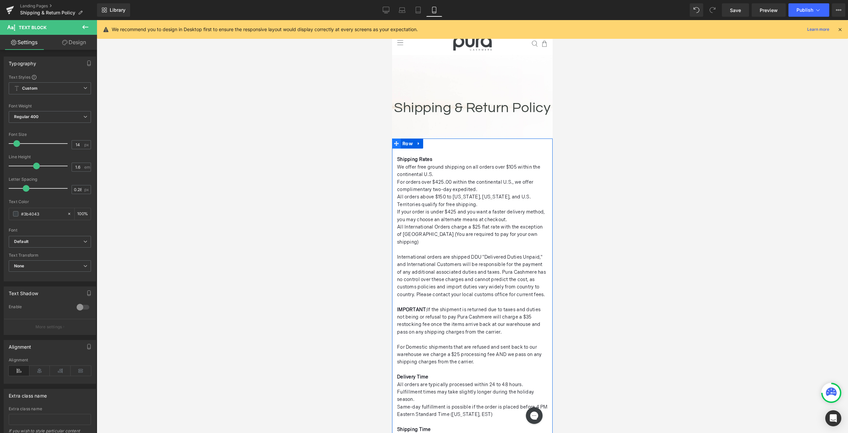
click at [395, 143] on icon at bounding box center [396, 143] width 5 height 5
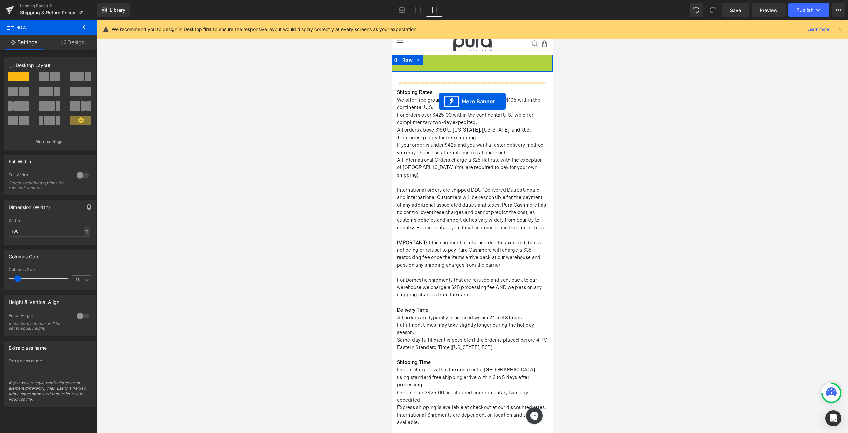
drag, startPoint x: 450, startPoint y: 61, endPoint x: 439, endPoint y: 101, distance: 42.4
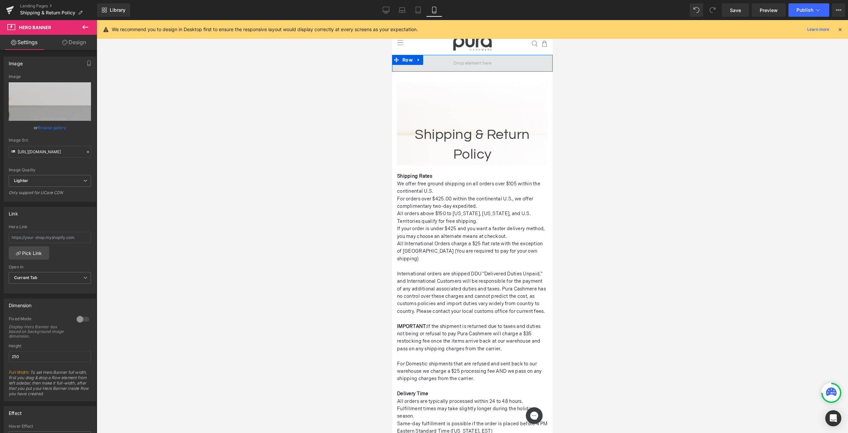
click at [434, 62] on span at bounding box center [472, 63] width 161 height 17
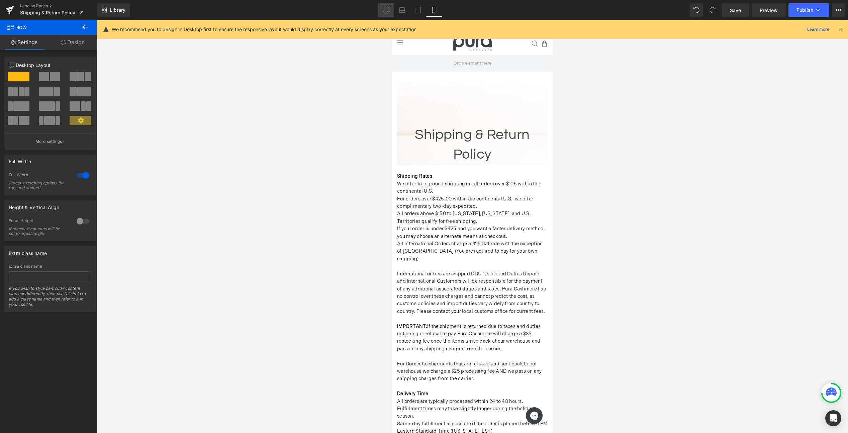
click at [385, 11] on icon at bounding box center [386, 11] width 6 height 0
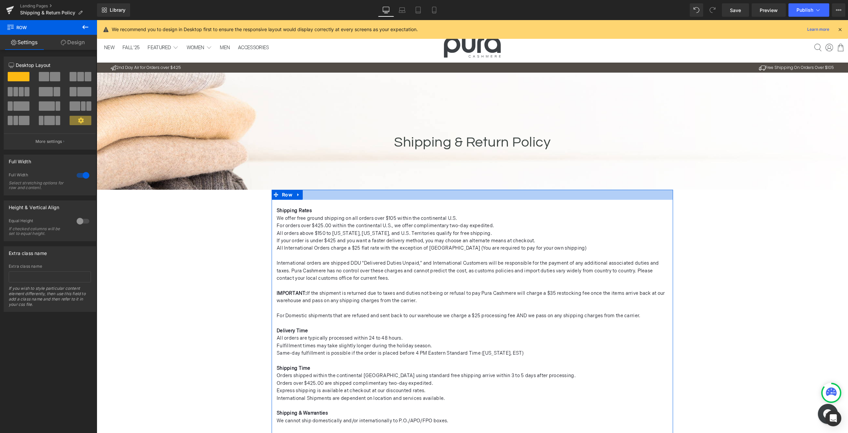
click at [413, 198] on div at bounding box center [472, 195] width 401 height 10
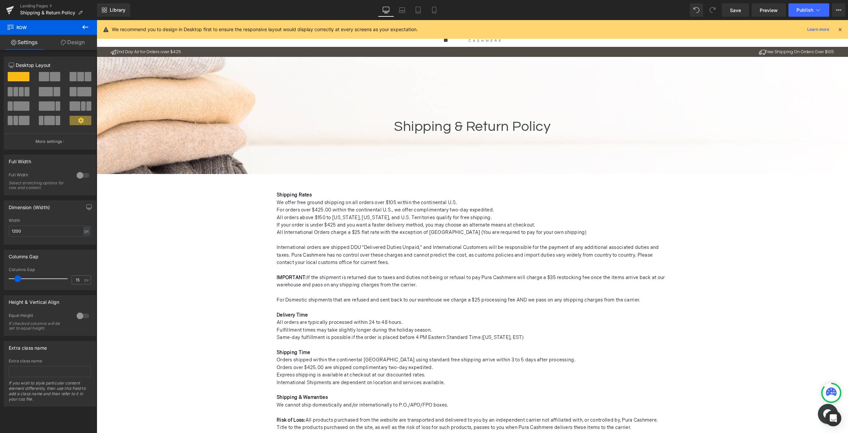
scroll to position [17, 0]
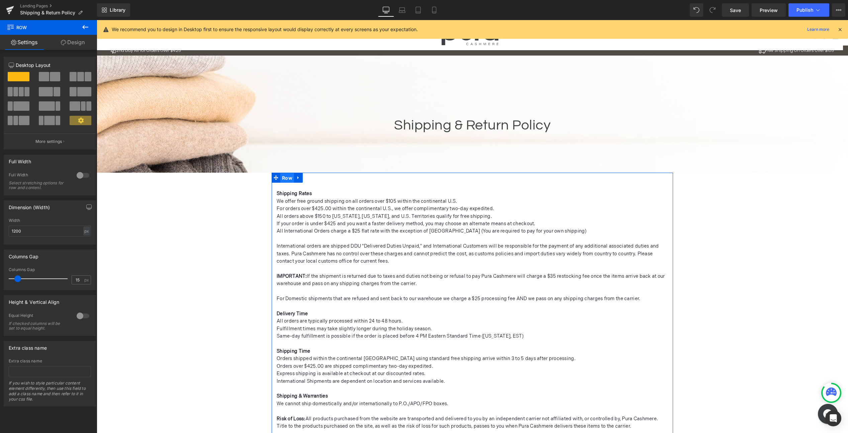
click at [287, 178] on span "Row" at bounding box center [287, 178] width 14 height 10
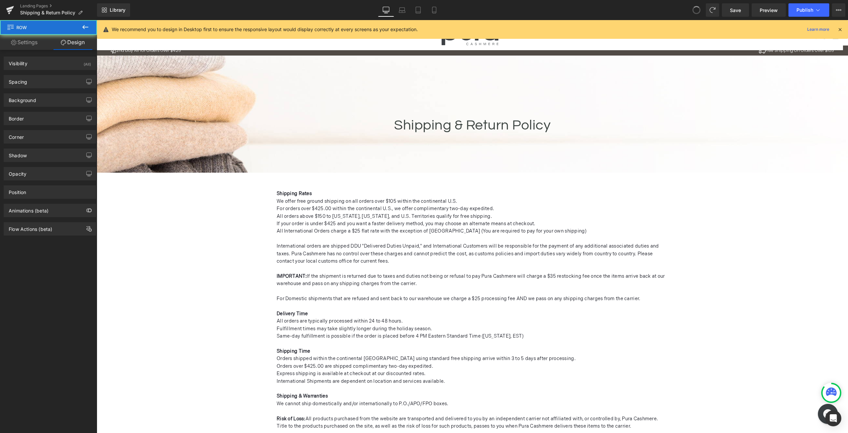
scroll to position [0, 0]
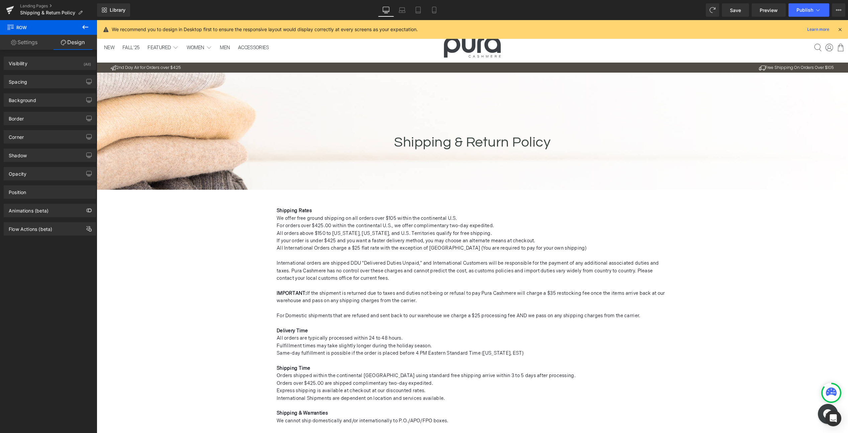
click at [695, 10] on span at bounding box center [696, 9] width 13 height 13
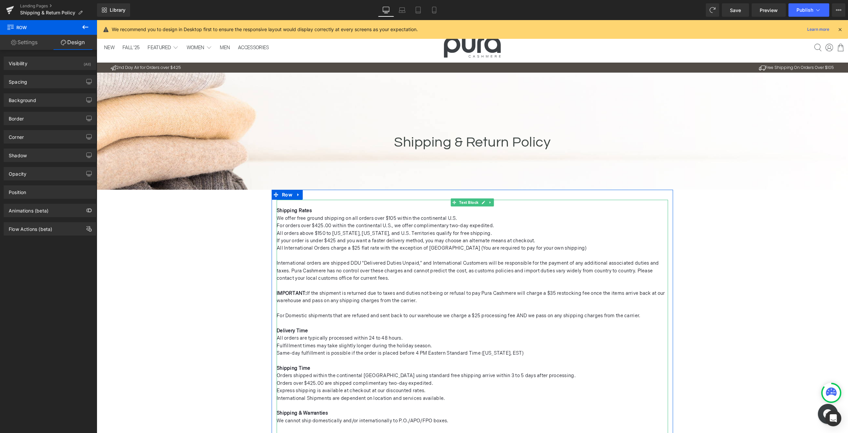
click at [395, 245] on span "All International Orders charge a $25 flat rate with the exception of [GEOGRAPH…" at bounding box center [432, 248] width 310 height 6
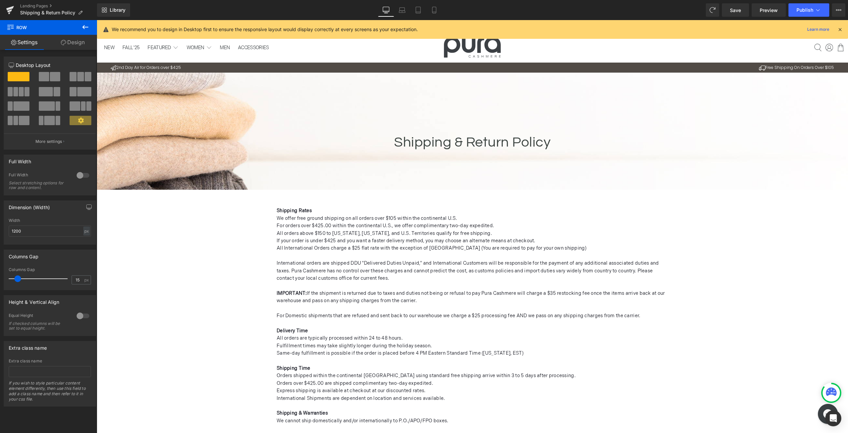
click at [83, 24] on icon at bounding box center [85, 27] width 8 height 8
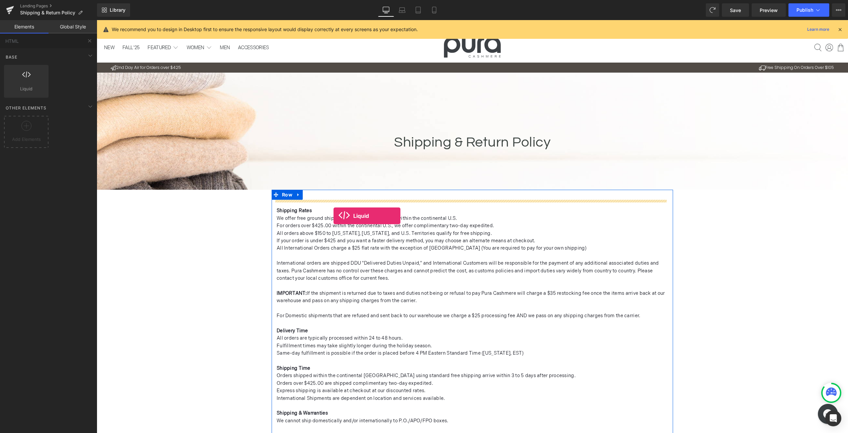
drag, startPoint x: 122, startPoint y: 104, endPoint x: 334, endPoint y: 216, distance: 239.1
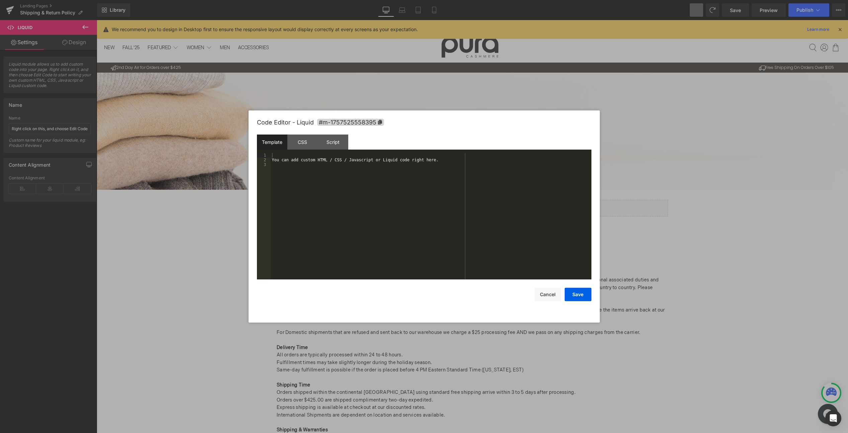
click at [398, 0] on div "Liquid You are previewing how the will restyle your page. You can not edit Elem…" at bounding box center [424, 0] width 848 height 0
drag, startPoint x: 443, startPoint y: 161, endPoint x: 315, endPoint y: 163, distance: 127.5
click at [315, 163] on div "You can add custom HTML / CSS / Javascript or Liquid code right here." at bounding box center [431, 221] width 321 height 136
drag, startPoint x: 275, startPoint y: 160, endPoint x: 465, endPoint y: 168, distance: 189.8
click at [465, 168] on div "You can add custom HTML / CSS / Javascript or Liquid code right here." at bounding box center [431, 221] width 321 height 136
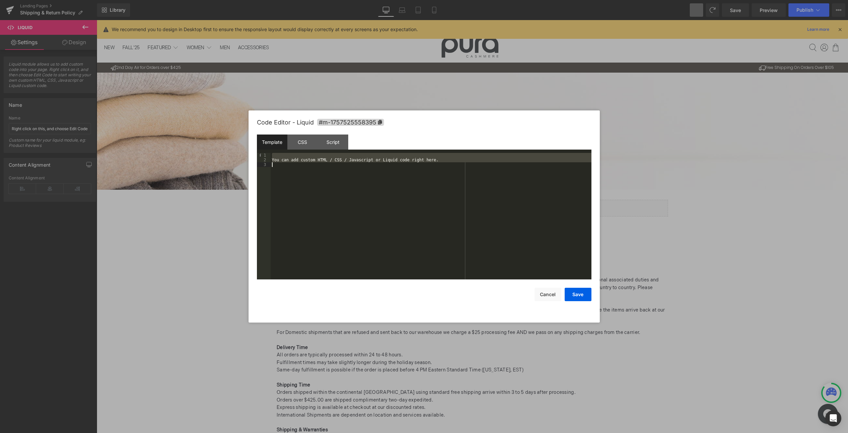
drag, startPoint x: 273, startPoint y: 156, endPoint x: 442, endPoint y: 171, distance: 169.9
click at [442, 171] on div "You can add custom HTML / CSS / Javascript or Liquid code right here." at bounding box center [431, 221] width 321 height 136
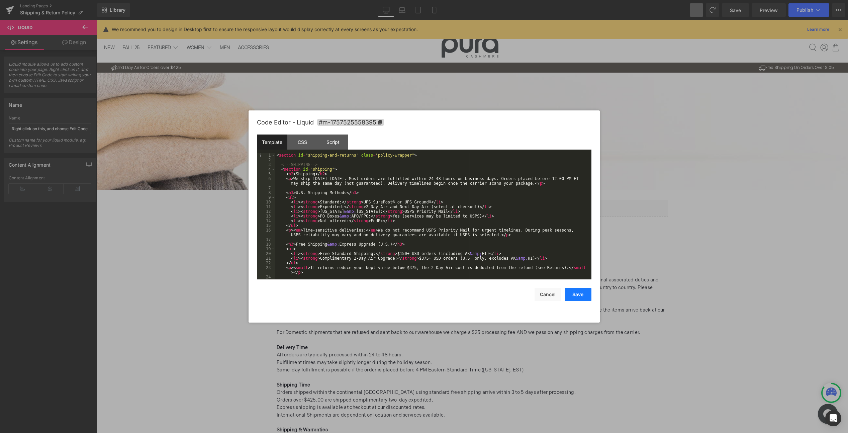
click at [576, 293] on button "Save" at bounding box center [578, 294] width 27 height 13
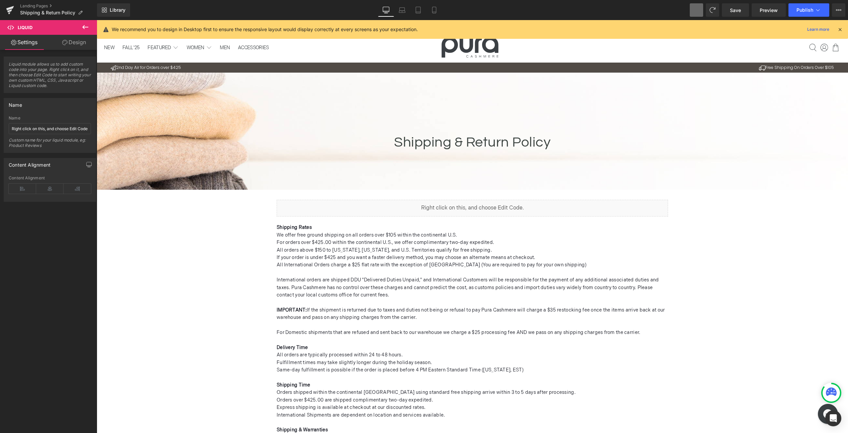
click at [87, 28] on icon at bounding box center [85, 27] width 8 height 8
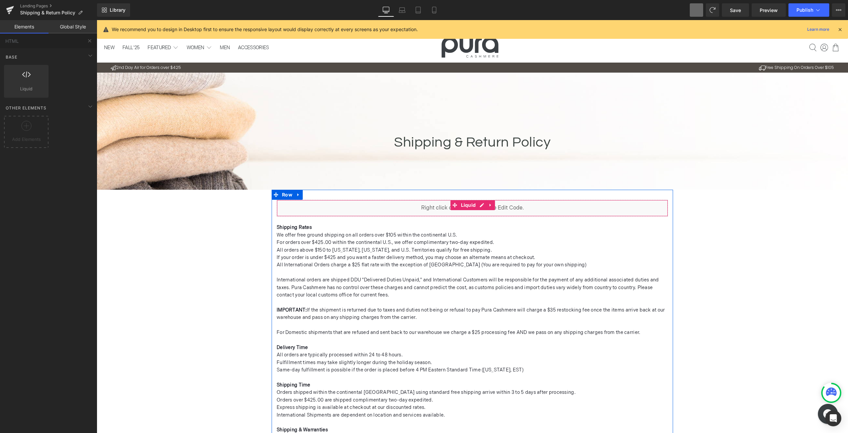
click at [428, 210] on div "Liquid" at bounding box center [472, 208] width 391 height 17
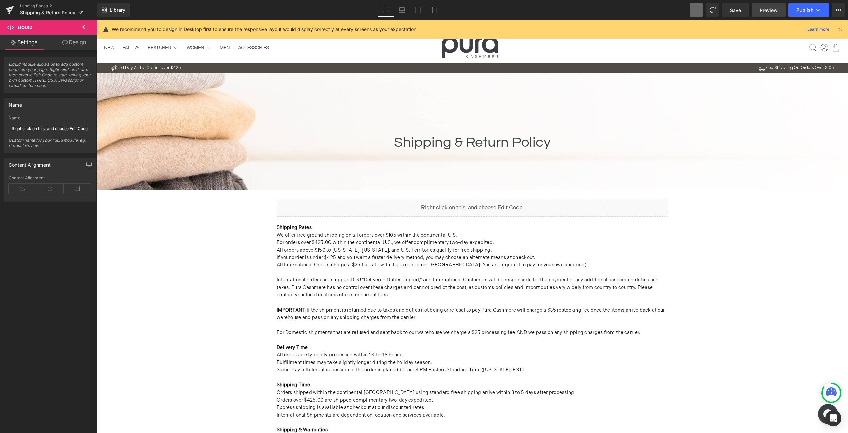
click at [765, 9] on span "Preview" at bounding box center [769, 10] width 18 height 7
click at [738, 9] on span "Save" at bounding box center [735, 10] width 11 height 7
click at [769, 7] on span "Preview" at bounding box center [769, 10] width 18 height 7
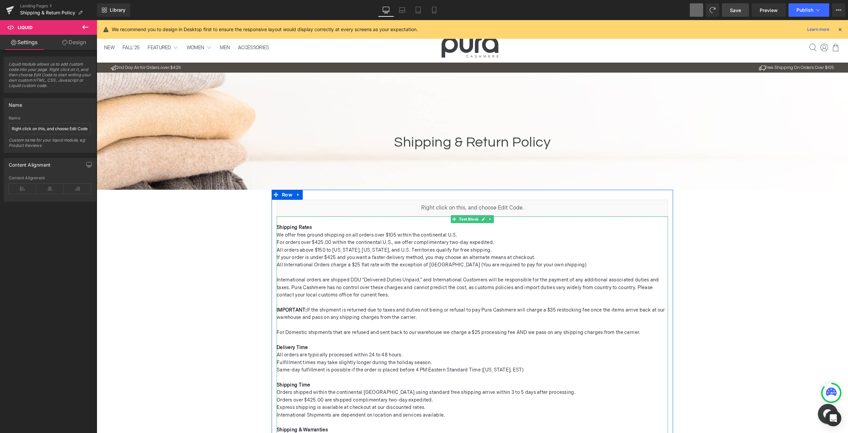
click at [366, 275] on p at bounding box center [472, 272] width 391 height 7
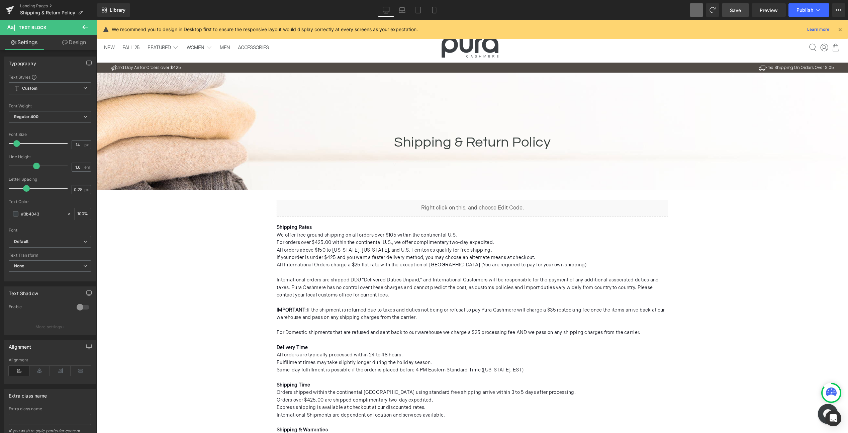
click at [83, 24] on icon at bounding box center [85, 27] width 8 height 8
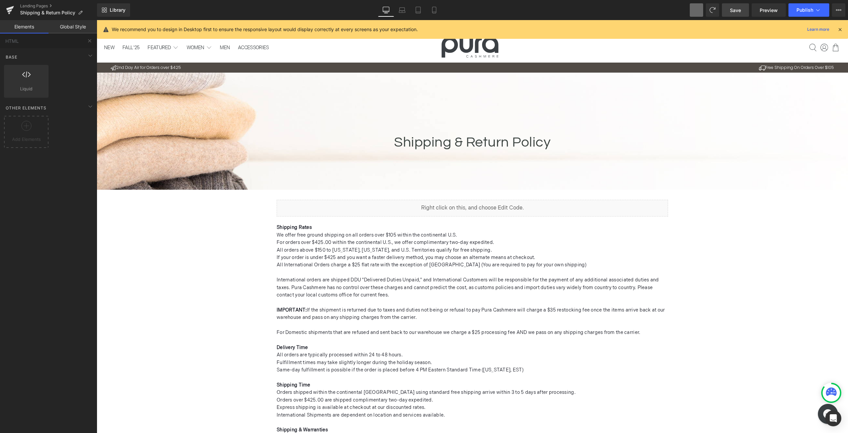
click at [27, 32] on link "Elements" at bounding box center [24, 26] width 49 height 13
click at [70, 29] on link "Global Style" at bounding box center [73, 26] width 49 height 13
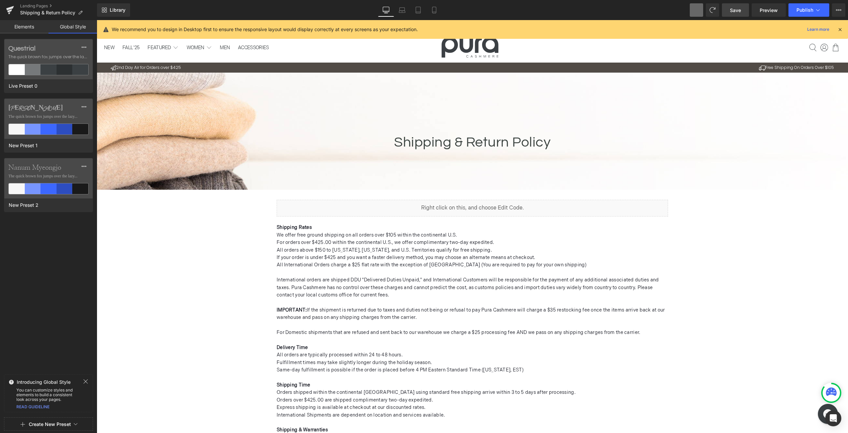
click at [30, 25] on link "Elements" at bounding box center [24, 26] width 49 height 13
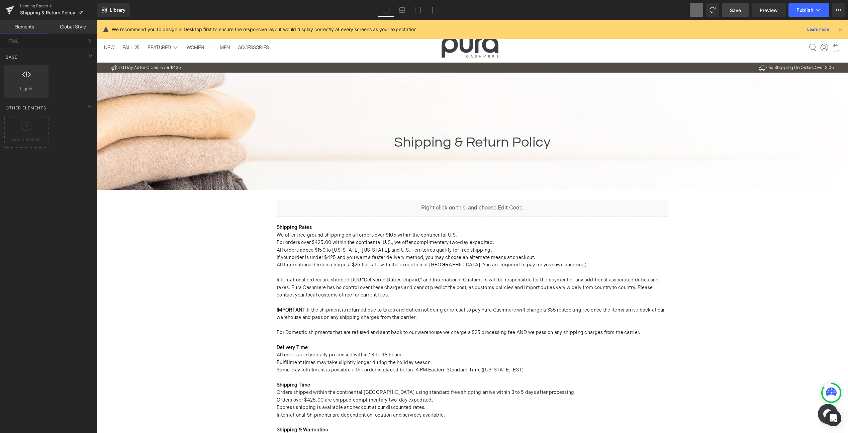
click at [58, 24] on link "Global Style" at bounding box center [73, 26] width 49 height 13
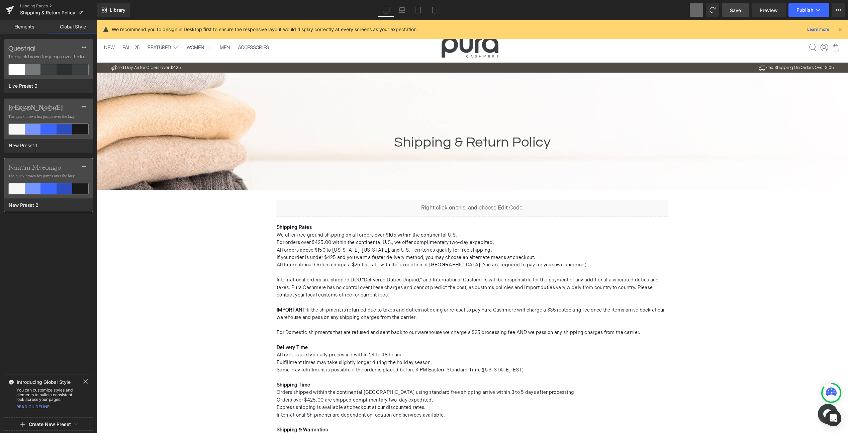
click at [53, 171] on label "Nanum Myeongjo" at bounding box center [48, 168] width 80 height 8
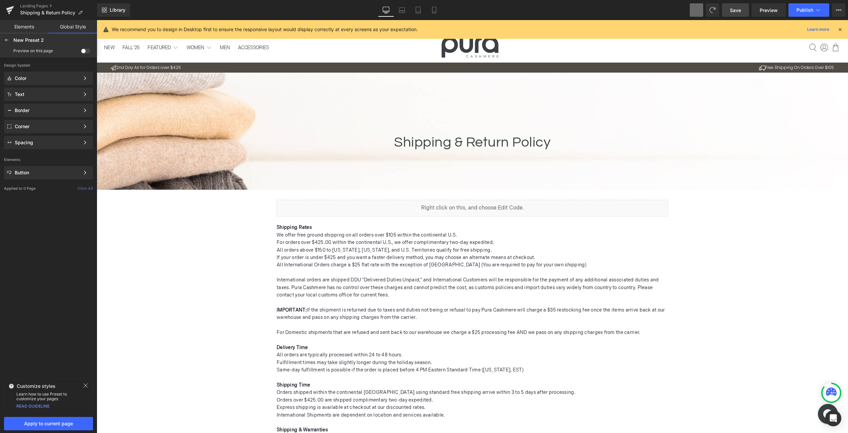
click at [81, 51] on span at bounding box center [85, 51] width 9 height 5
click at [81, 52] on input "checkbox" at bounding box center [81, 52] width 0 height 0
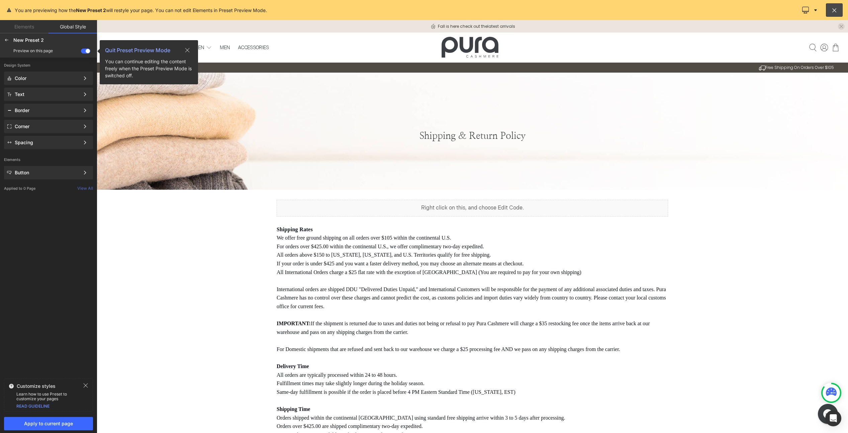
click at [81, 51] on span at bounding box center [85, 51] width 9 height 5
click at [81, 52] on input "checkbox" at bounding box center [81, 52] width 0 height 0
